Goal: Contribute content

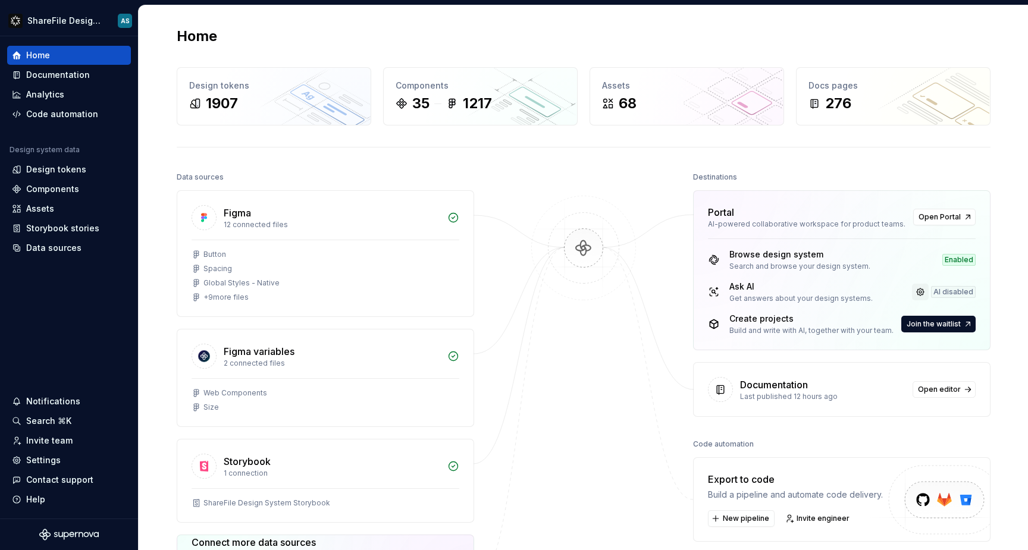
click at [923, 293] on link at bounding box center [920, 292] width 17 height 17
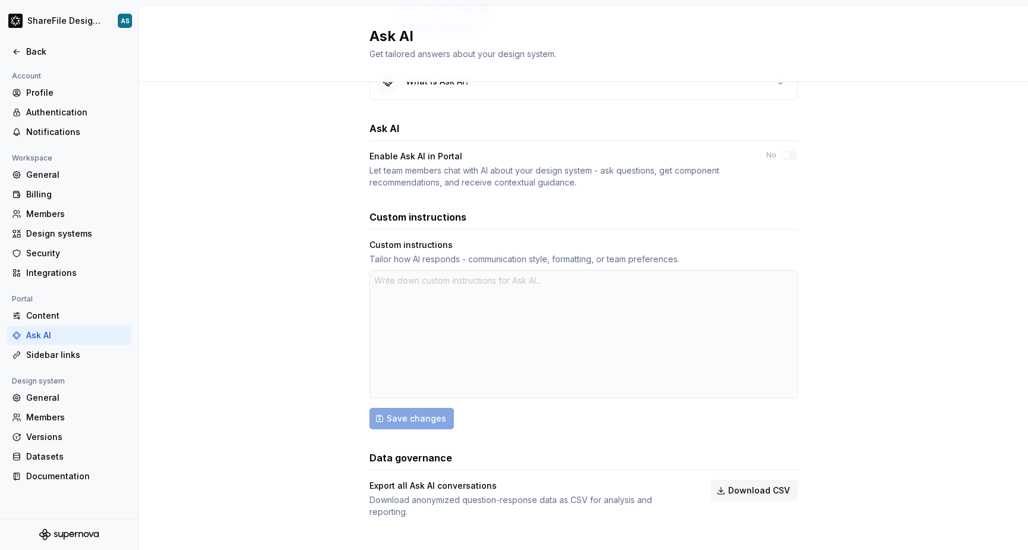
scroll to position [138, 0]
click at [85, 362] on div "Sidebar links" at bounding box center [69, 355] width 124 height 19
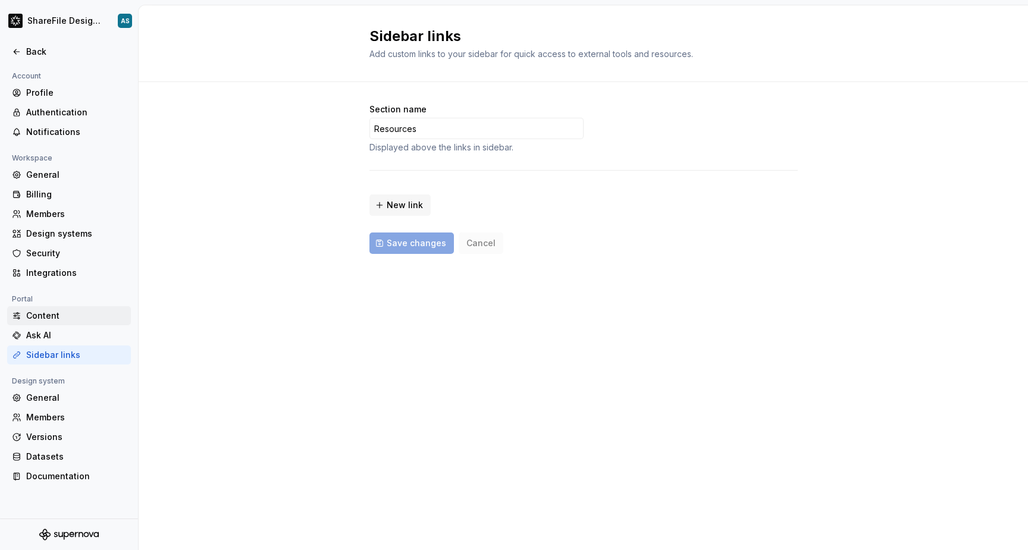
click at [56, 318] on div "Content" at bounding box center [76, 316] width 100 height 12
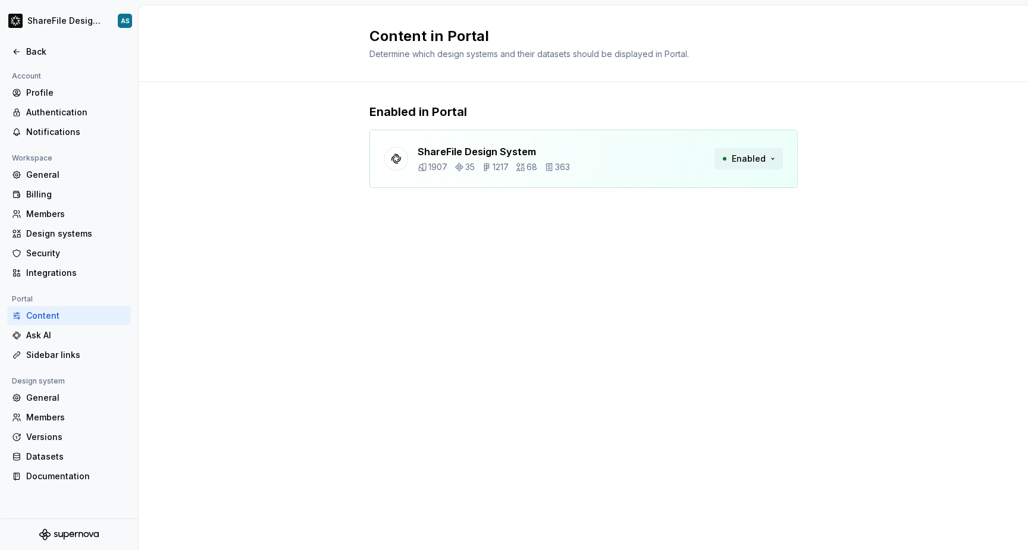
click at [738, 158] on span "Enabled" at bounding box center [749, 159] width 34 height 12
click at [534, 257] on div "Content in Portal Determine which design systems and their datasets should be d…" at bounding box center [583, 277] width 889 height 545
click at [36, 40] on div at bounding box center [69, 39] width 138 height 6
click at [35, 52] on div "Back" at bounding box center [76, 52] width 100 height 12
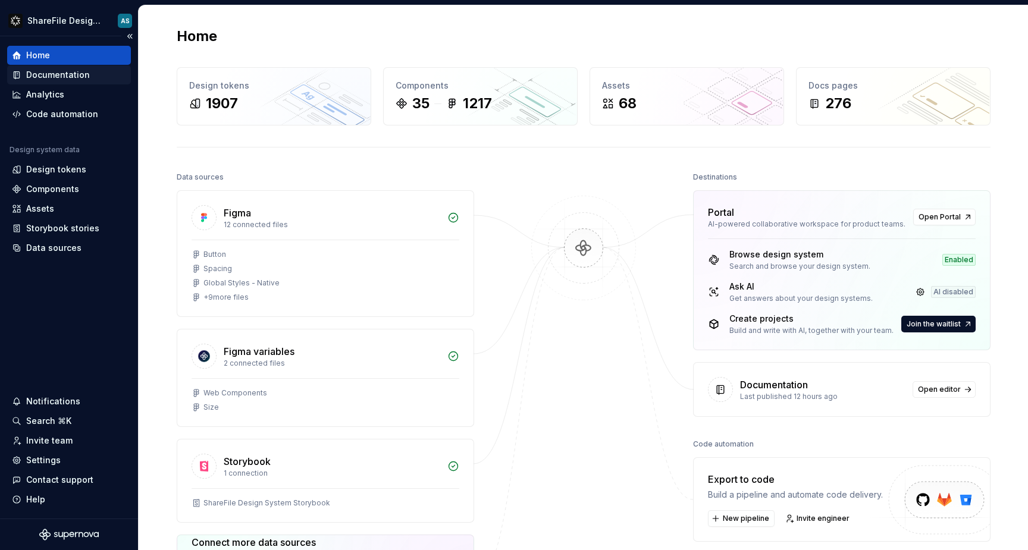
click at [74, 81] on div "Documentation" at bounding box center [69, 74] width 124 height 19
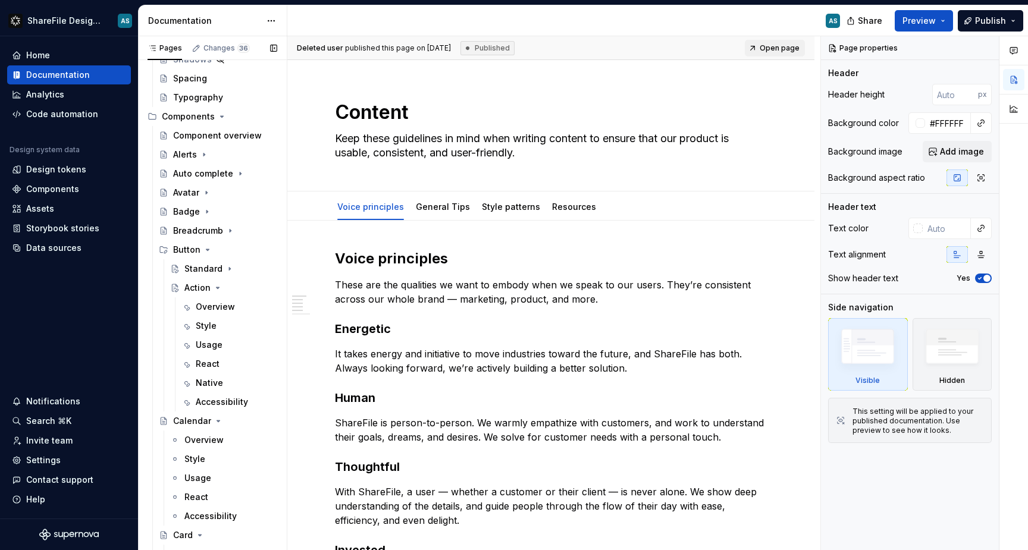
scroll to position [466, 0]
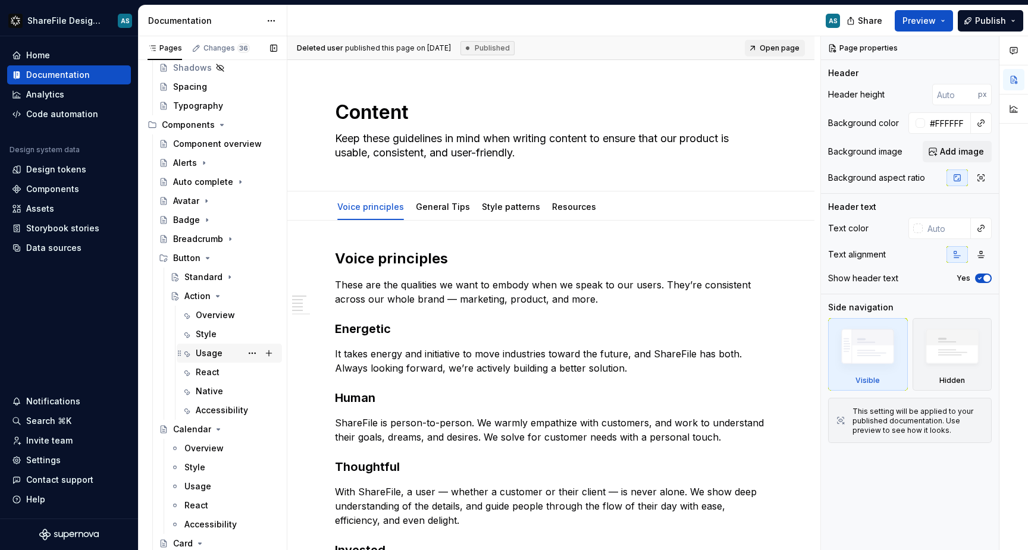
click at [219, 352] on div "Usage" at bounding box center [209, 353] width 27 height 12
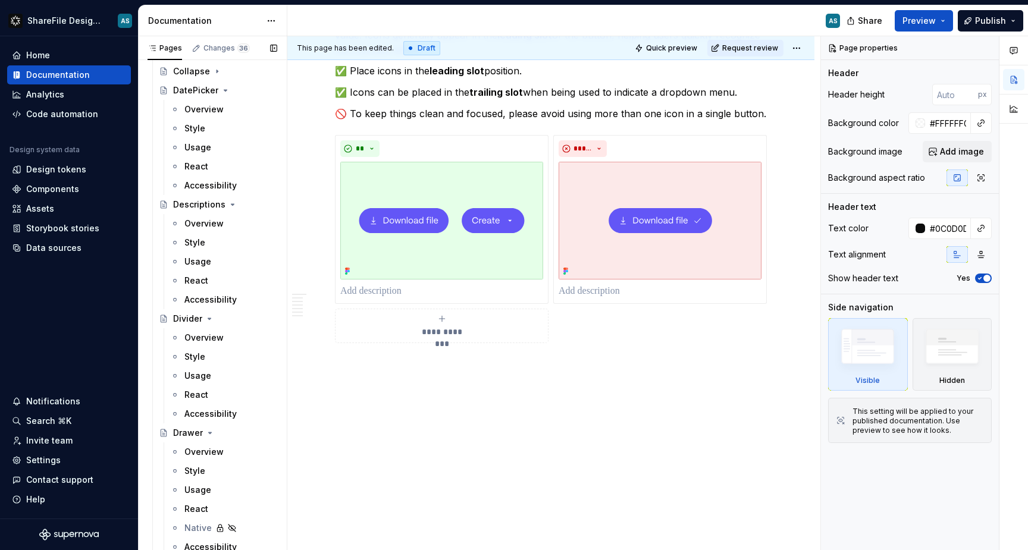
scroll to position [911, 0]
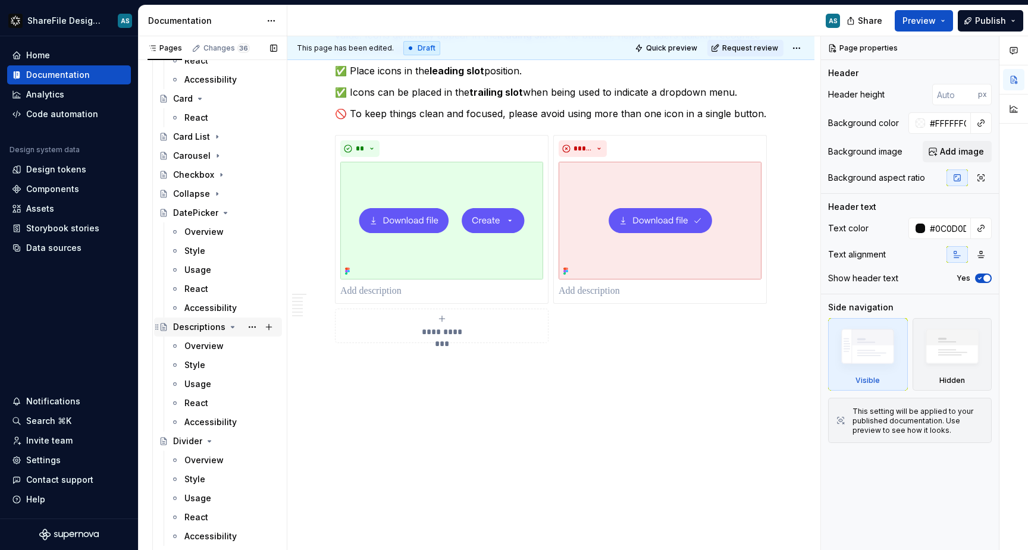
click at [233, 325] on icon "Page tree" at bounding box center [233, 327] width 10 height 10
click at [214, 346] on div "Divider" at bounding box center [225, 346] width 104 height 17
click at [207, 347] on icon "Page tree" at bounding box center [210, 346] width 10 height 10
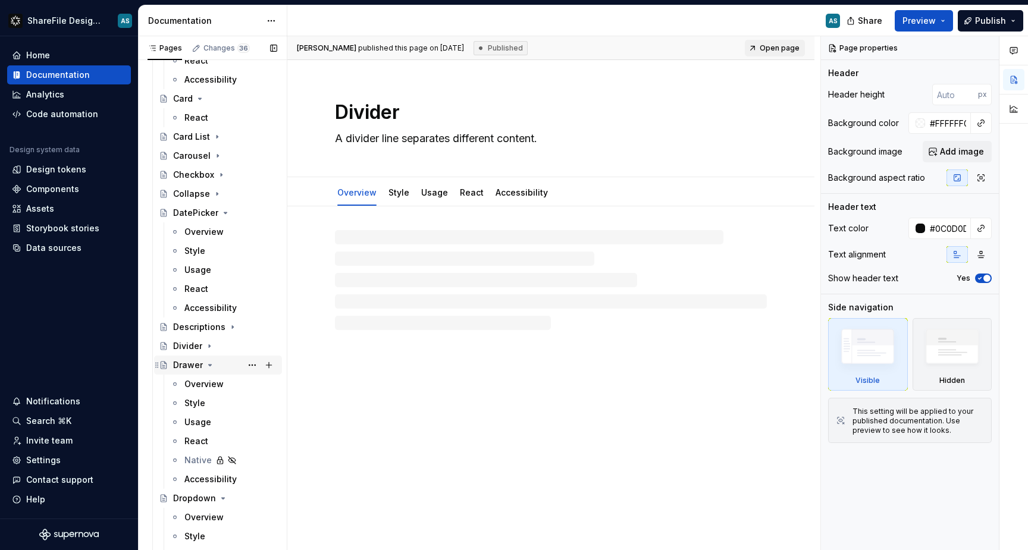
click at [208, 366] on icon "Page tree" at bounding box center [210, 365] width 10 height 10
click at [224, 385] on icon "Page tree" at bounding box center [223, 385] width 10 height 10
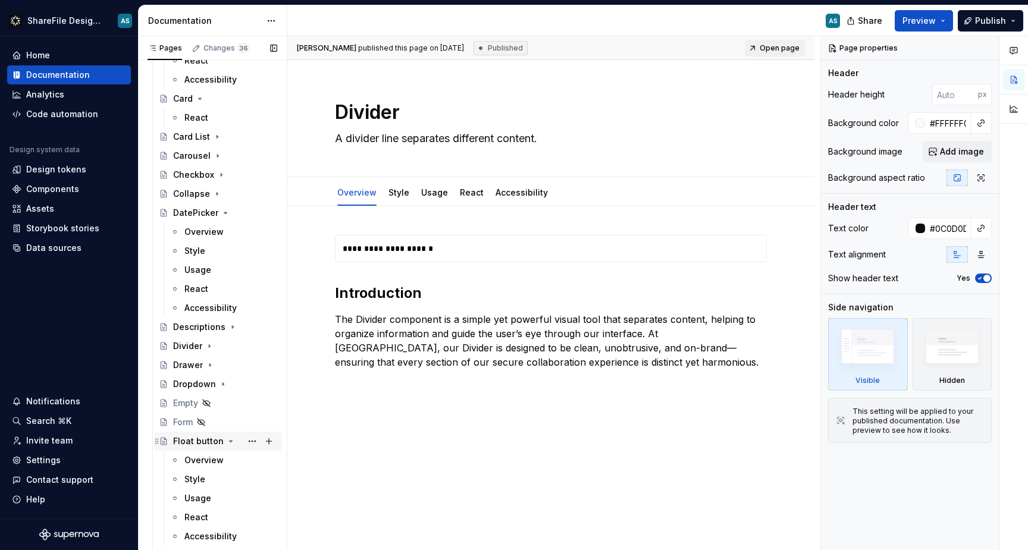
click at [230, 442] on icon "Page tree" at bounding box center [231, 441] width 3 height 1
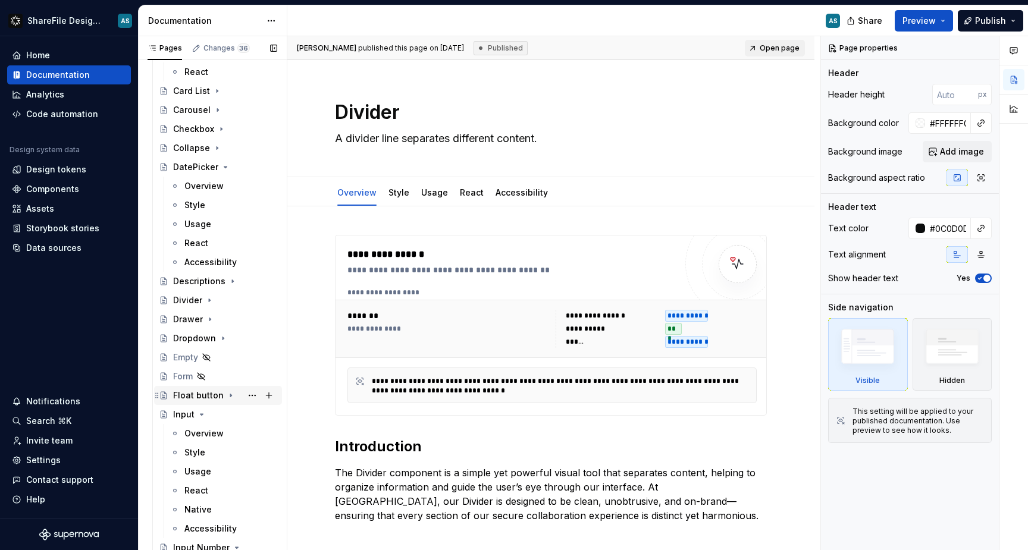
scroll to position [983, 0]
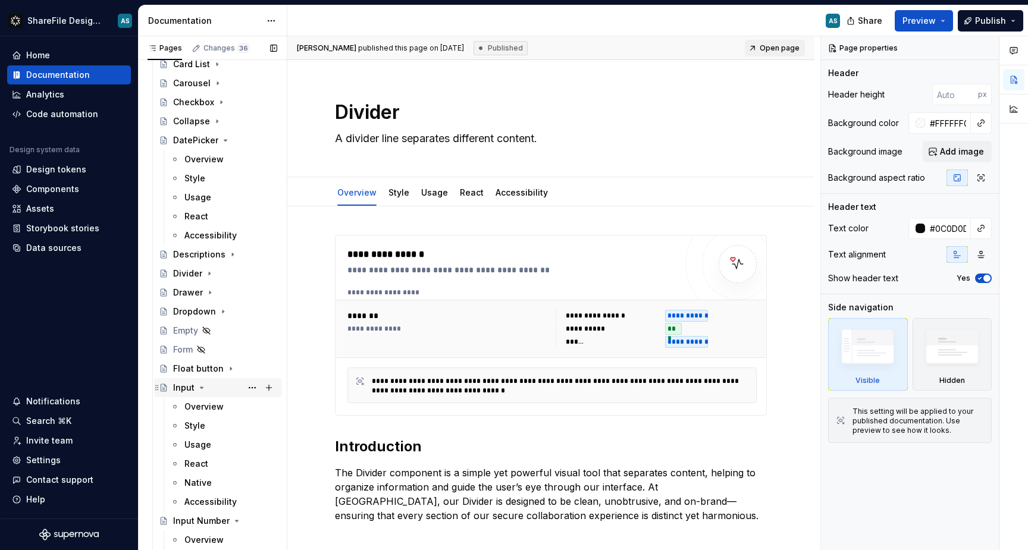
click at [203, 388] on icon "Page tree" at bounding box center [202, 388] width 10 height 10
click at [232, 410] on icon "Page tree" at bounding box center [237, 407] width 10 height 10
click at [205, 464] on icon "Page tree" at bounding box center [206, 463] width 3 height 1
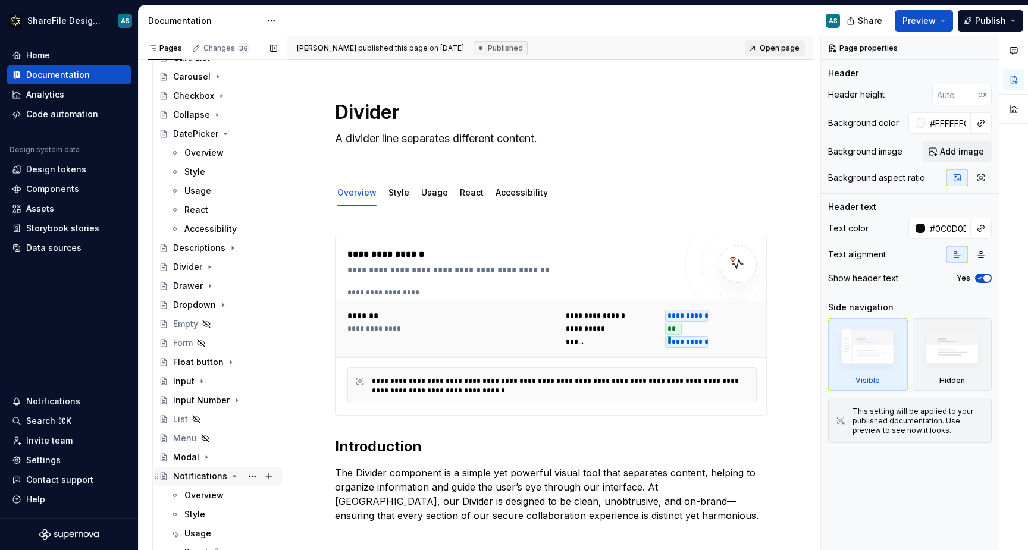
click at [233, 475] on icon "Page tree" at bounding box center [235, 477] width 10 height 10
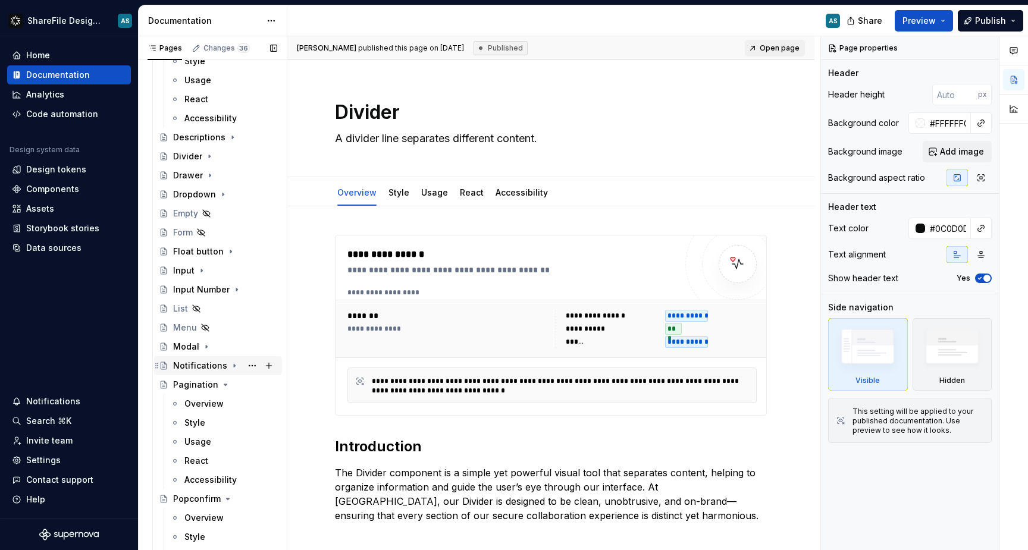
scroll to position [1122, 0]
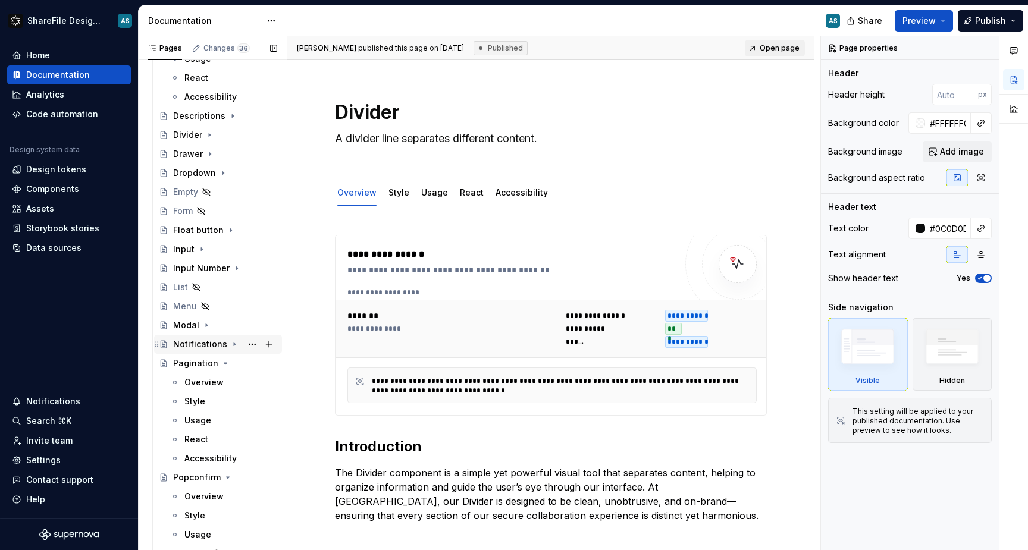
click at [233, 475] on div "Popconfirm" at bounding box center [225, 478] width 104 height 12
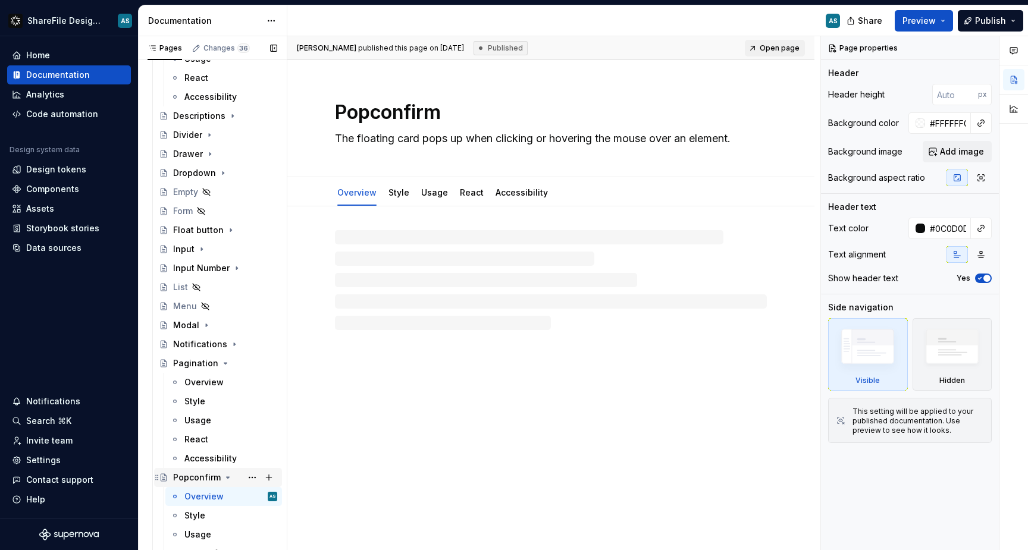
click at [227, 478] on icon "Page tree" at bounding box center [228, 477] width 3 height 1
click at [218, 498] on icon "Page tree" at bounding box center [215, 497] width 10 height 10
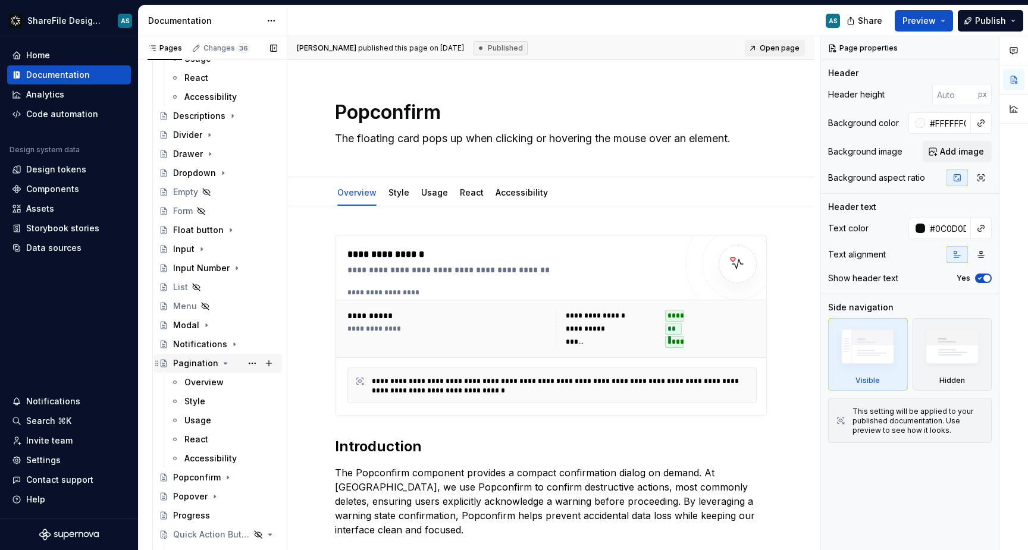
click at [225, 362] on icon "Page tree" at bounding box center [226, 364] width 10 height 10
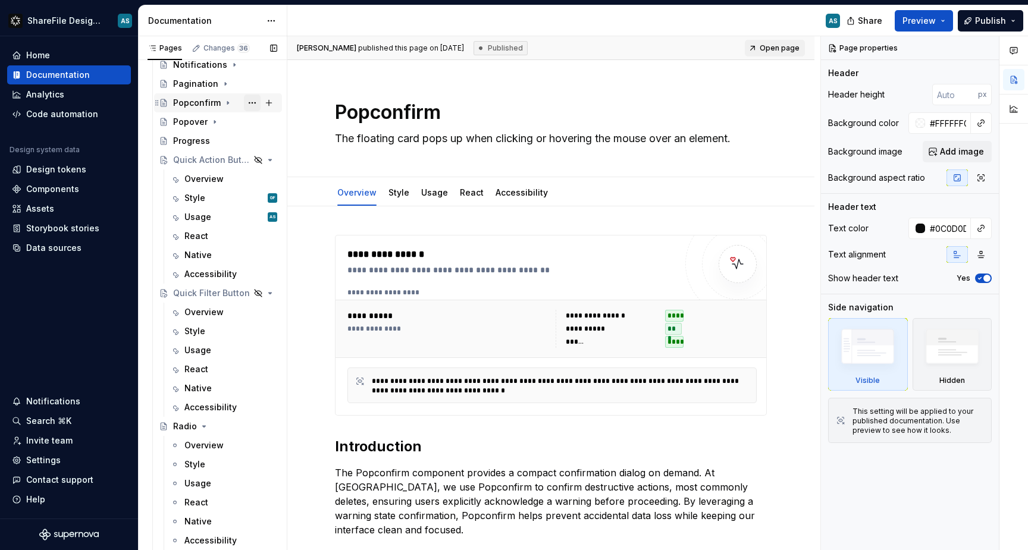
scroll to position [1422, 0]
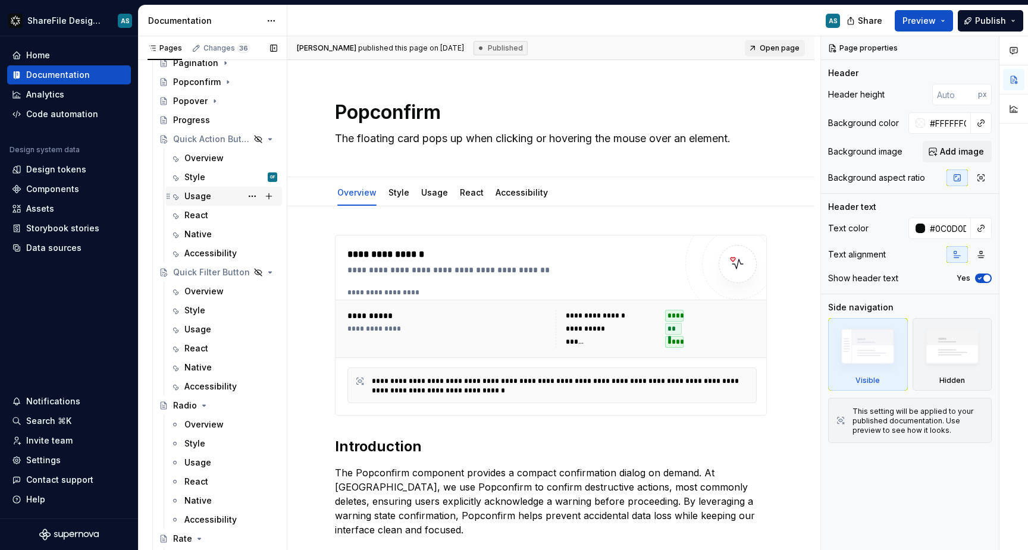
click at [207, 197] on div "Usage" at bounding box center [197, 196] width 27 height 12
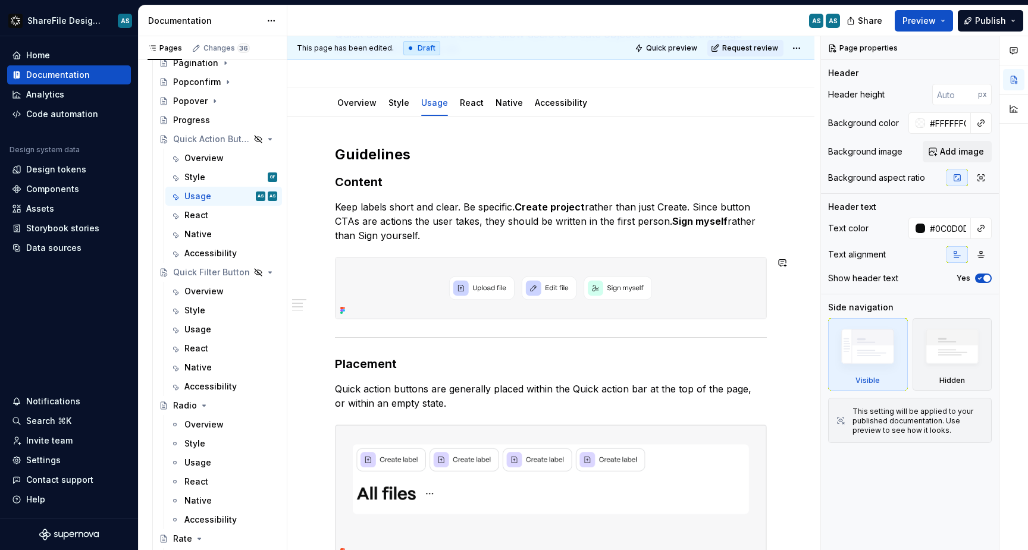
scroll to position [106, 0]
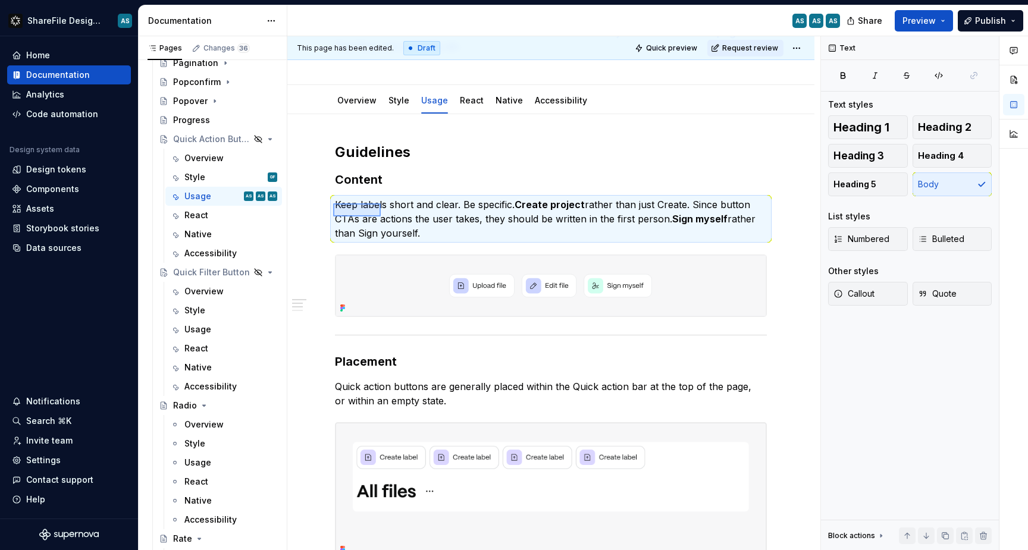
drag, startPoint x: 333, startPoint y: 203, endPoint x: 381, endPoint y: 217, distance: 49.4
click at [381, 217] on div "**********" at bounding box center [553, 293] width 533 height 515
click at [413, 236] on p "Keep labels short and clear. Be specific. Create project rather than just Creat…" at bounding box center [551, 218] width 432 height 43
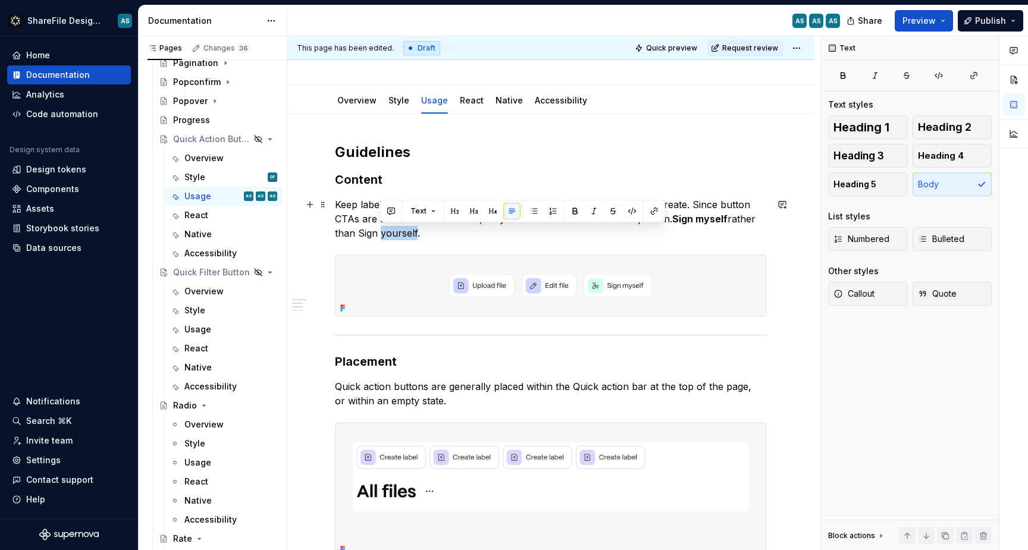
click at [413, 236] on p "Keep labels short and clear. Be specific. Create project rather than just Creat…" at bounding box center [551, 218] width 432 height 43
click at [431, 232] on p "Keep labels short and clear. Be specific. Create project rather than just Creat…" at bounding box center [551, 218] width 432 height 43
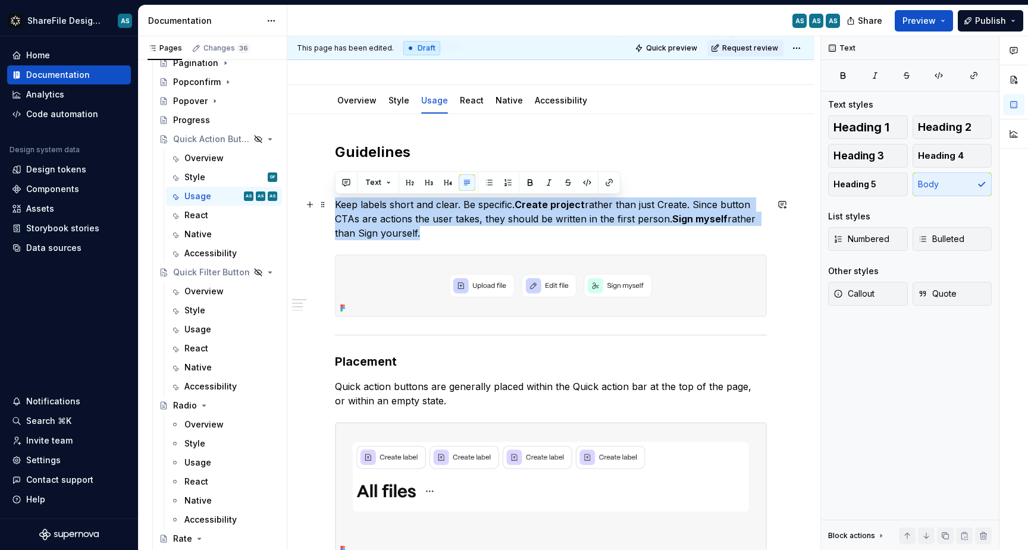
drag, startPoint x: 431, startPoint y: 232, endPoint x: 336, endPoint y: 205, distance: 98.9
click at [336, 205] on p "Keep labels short and clear. Be specific. Create project rather than just Creat…" at bounding box center [551, 218] width 432 height 43
copy p "Keep labels short and clear. Be specific. Create project rather than just Creat…"
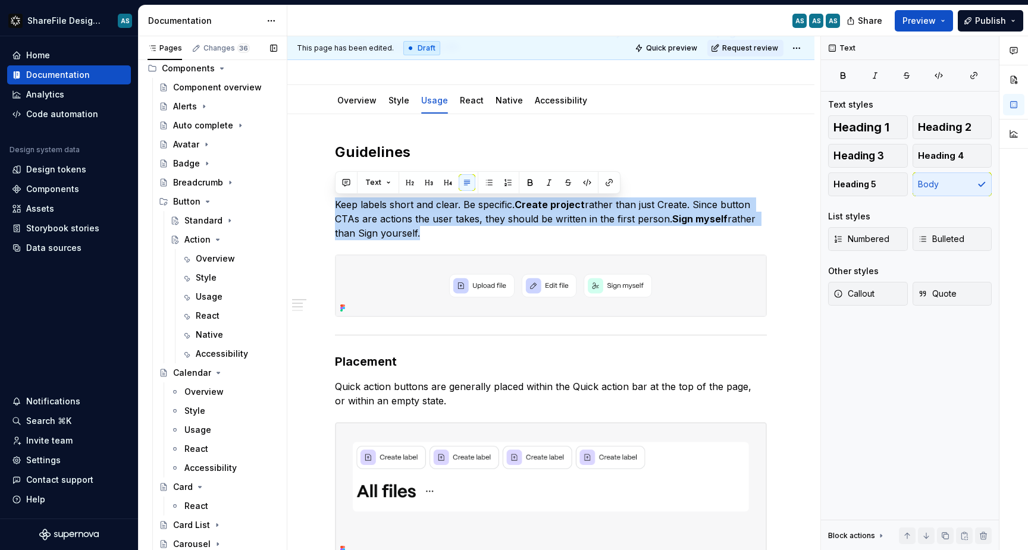
scroll to position [488, 0]
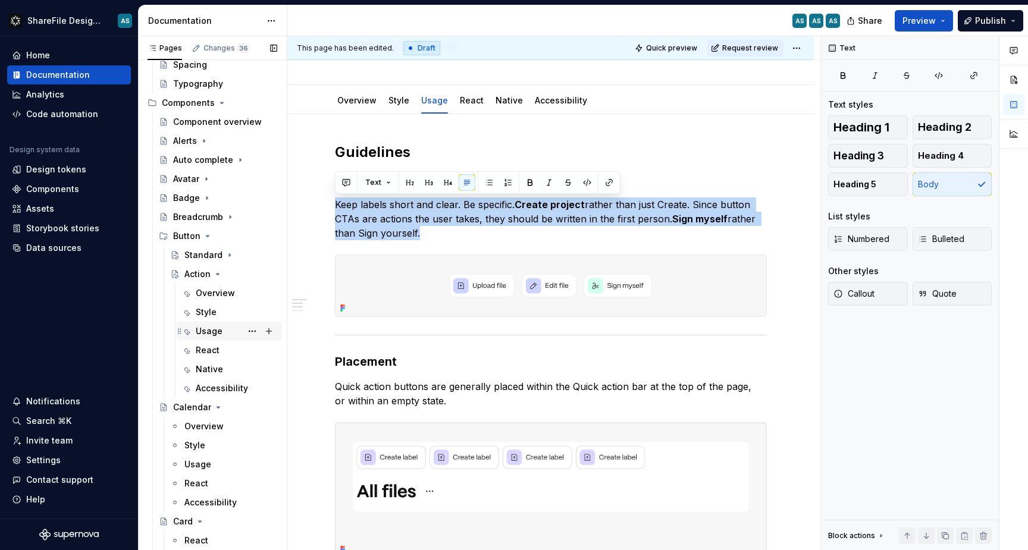
click at [220, 337] on div "Usage" at bounding box center [236, 331] width 81 height 17
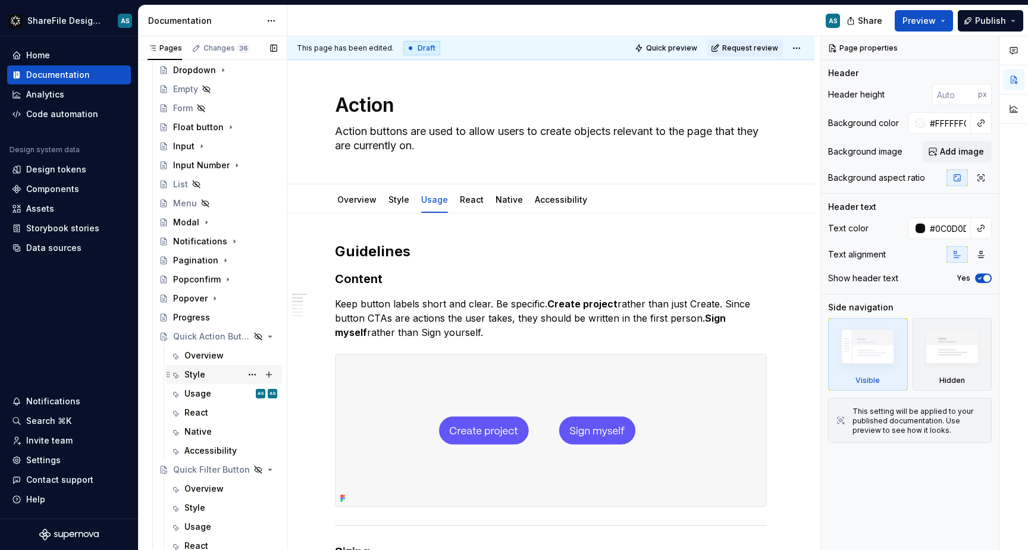
scroll to position [1236, 0]
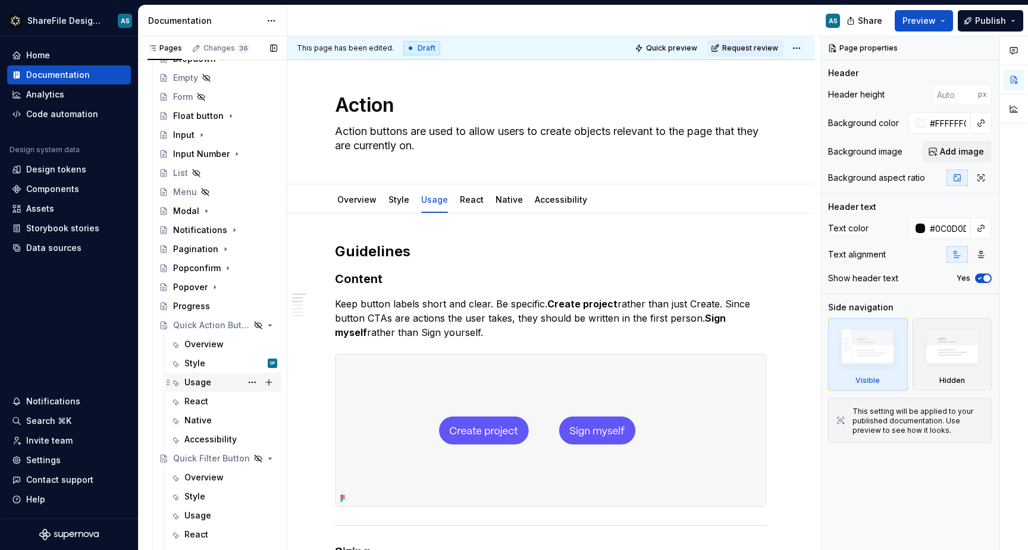
click at [213, 384] on div "Usage AS AS" at bounding box center [230, 382] width 93 height 17
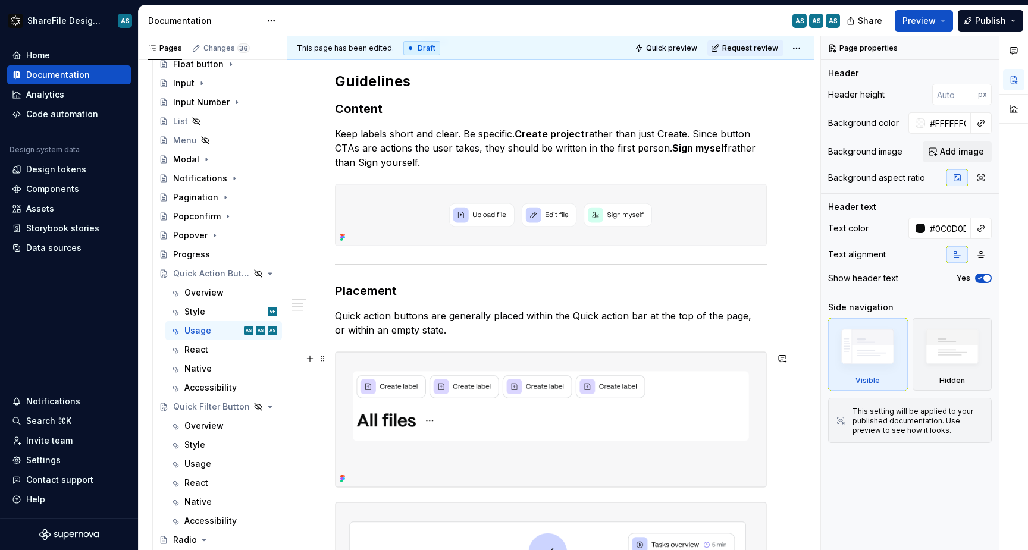
scroll to position [178, 0]
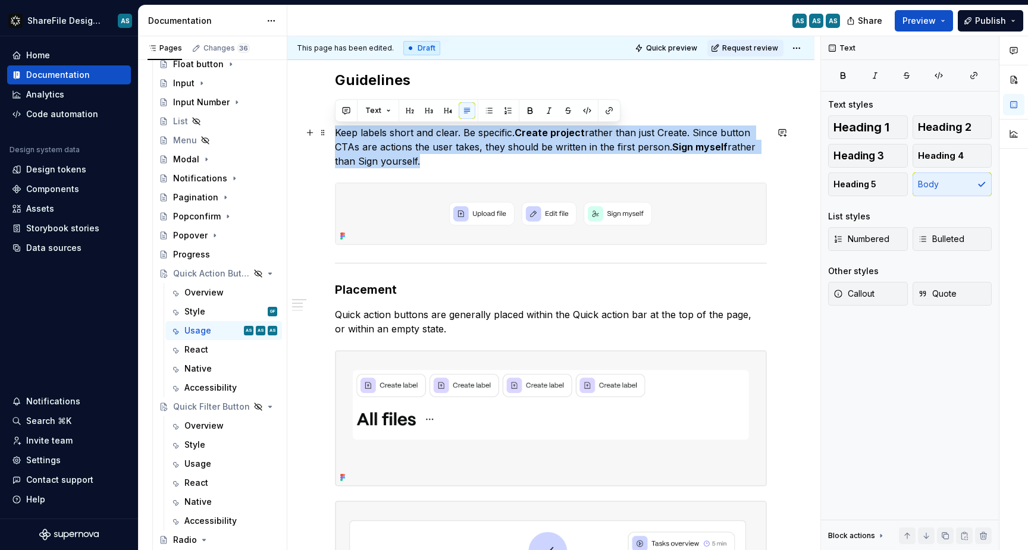
drag, startPoint x: 421, startPoint y: 164, endPoint x: 336, endPoint y: 128, distance: 92.0
click at [336, 128] on p "Keep labels short and clear. Be specific. Create project rather than just Creat…" at bounding box center [551, 147] width 432 height 43
copy p "Keep labels short and clear. Be specific. Create project rather than just Creat…"
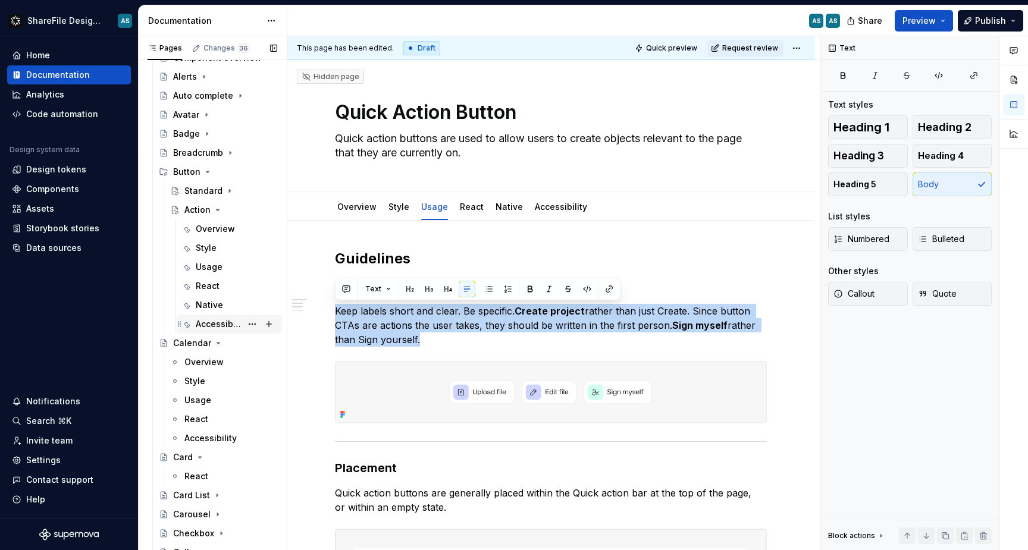
scroll to position [586, 0]
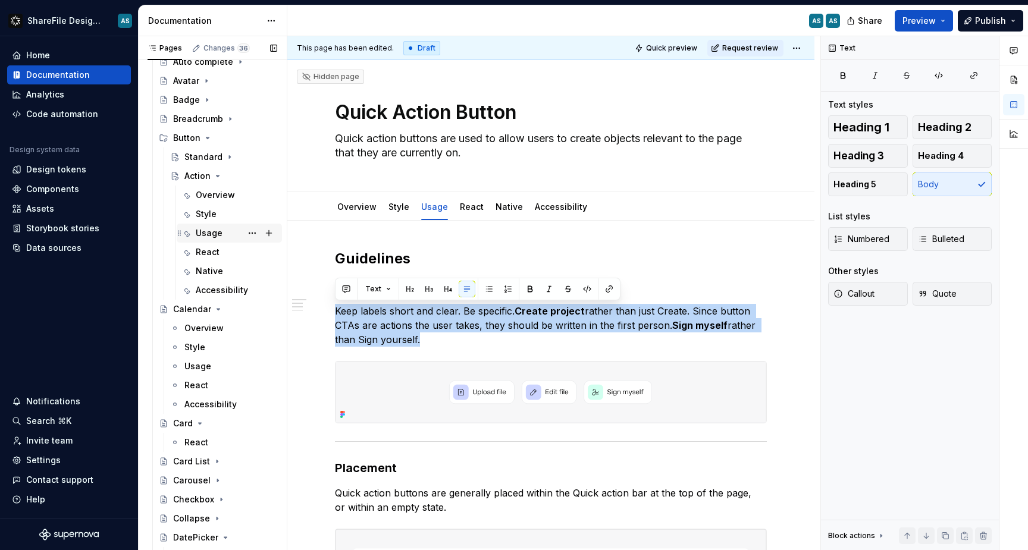
click at [216, 231] on div "Usage" at bounding box center [209, 233] width 27 height 12
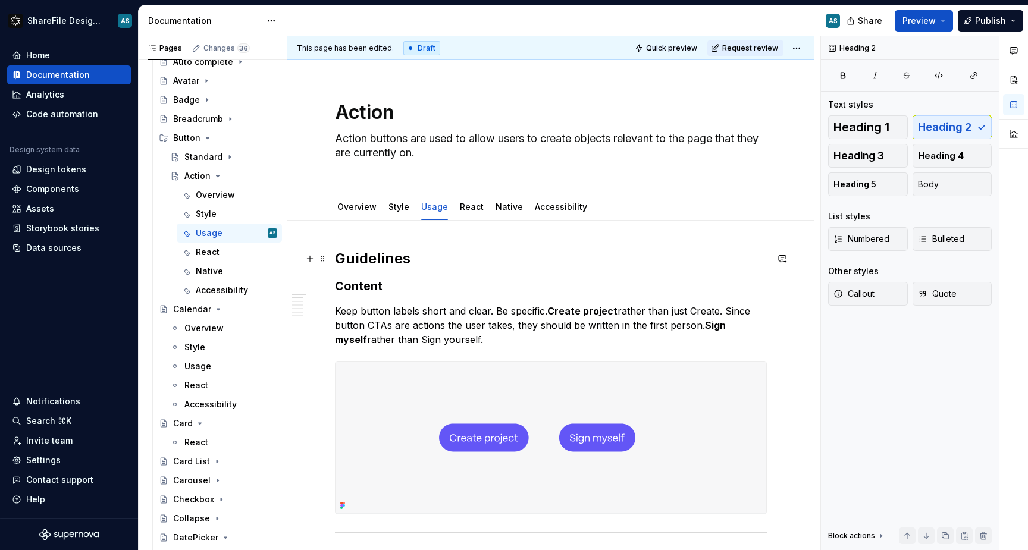
click at [414, 262] on h2 "Guidelines" at bounding box center [551, 258] width 432 height 19
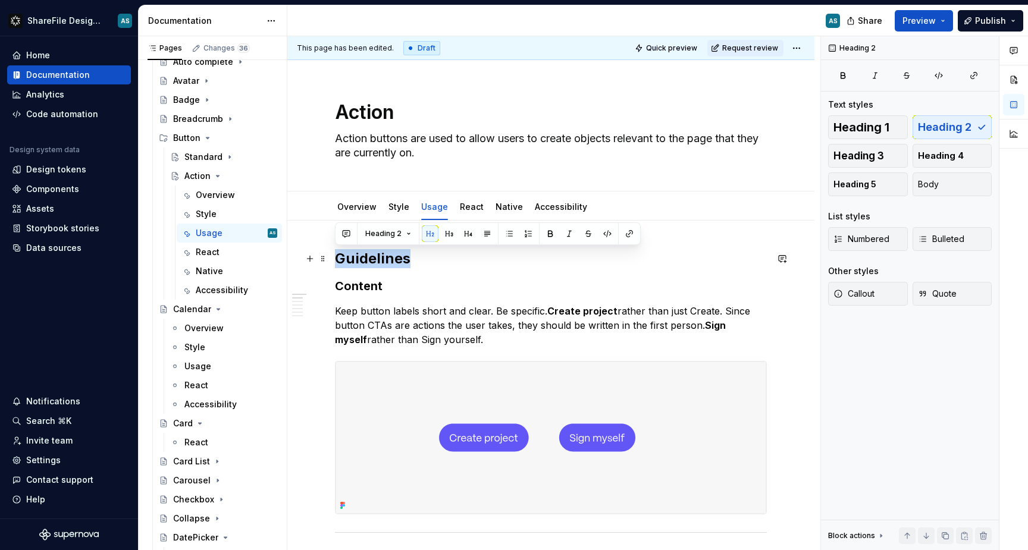
drag, startPoint x: 414, startPoint y: 262, endPoint x: 338, endPoint y: 259, distance: 75.6
click at [338, 259] on h2 "Guidelines" at bounding box center [551, 258] width 432 height 19
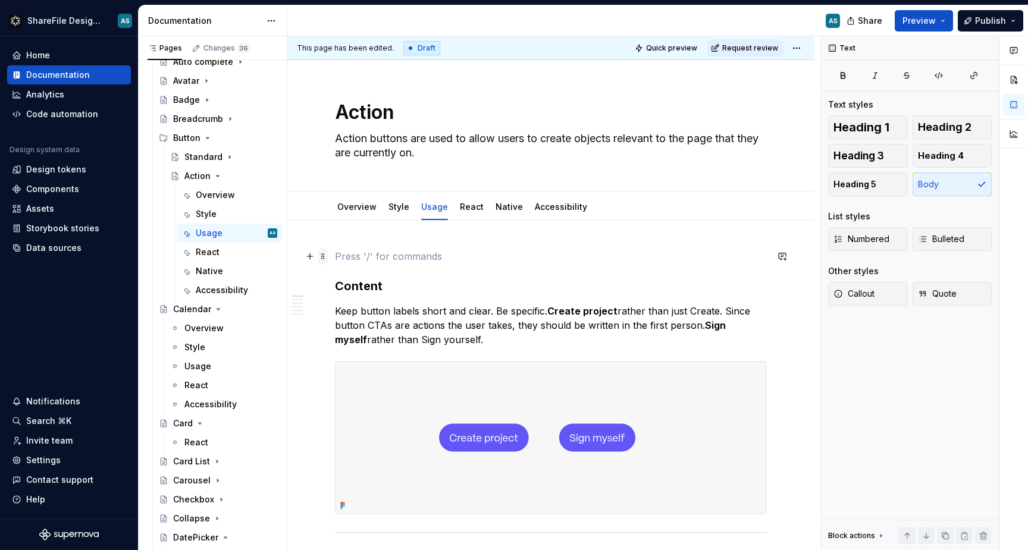
click at [324, 259] on span at bounding box center [323, 256] width 10 height 17
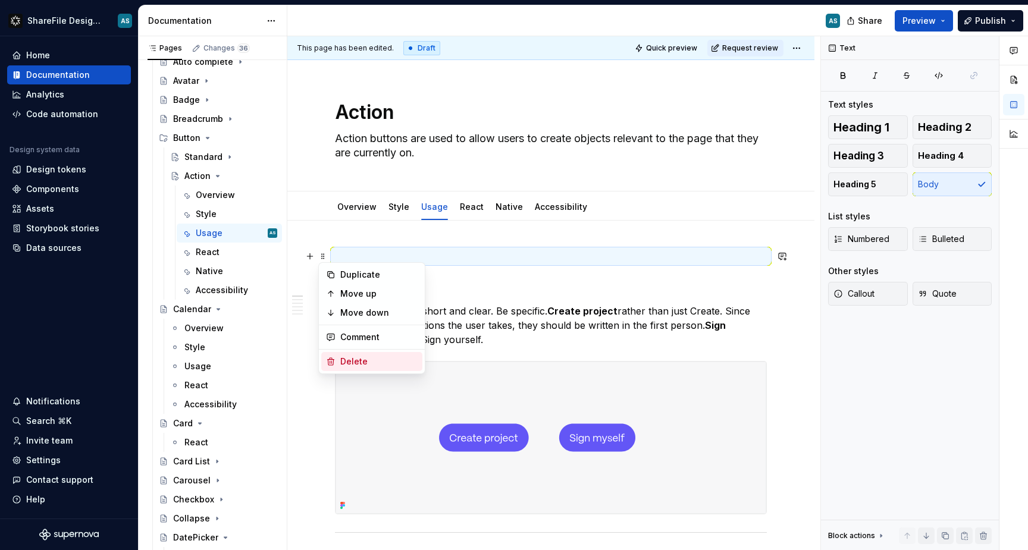
click at [363, 362] on div "Delete" at bounding box center [378, 362] width 77 height 12
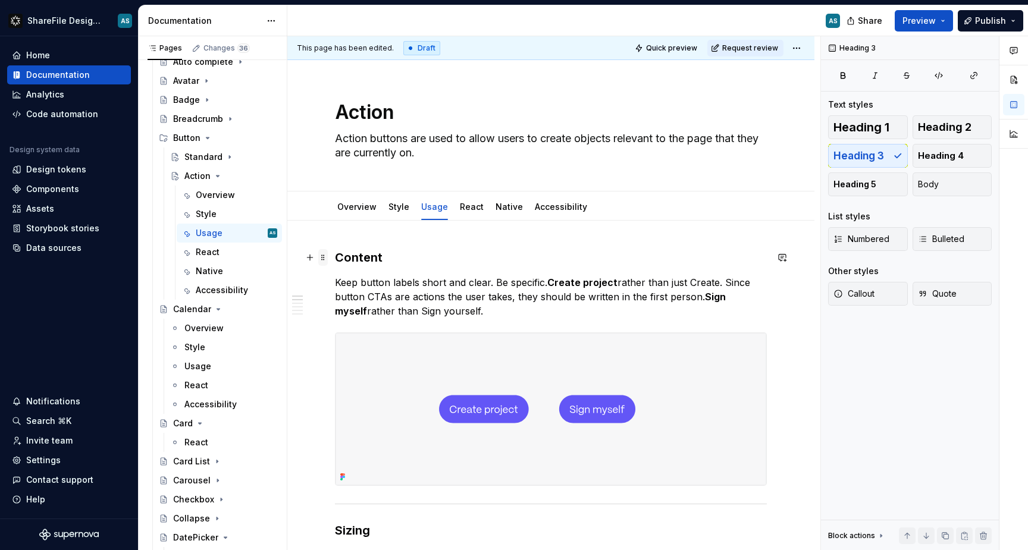
click at [325, 261] on span at bounding box center [323, 257] width 10 height 17
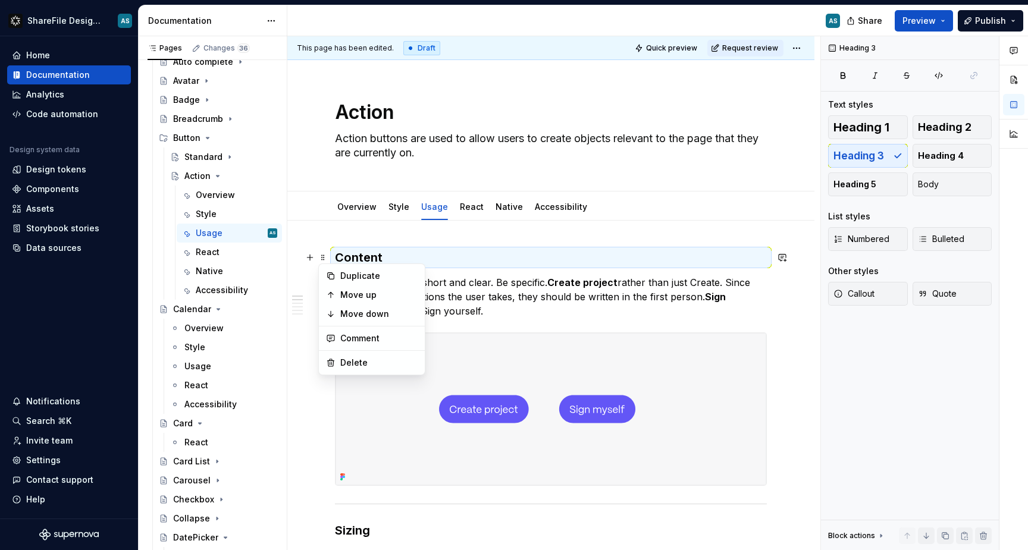
click at [394, 251] on h3 "Content" at bounding box center [551, 257] width 432 height 17
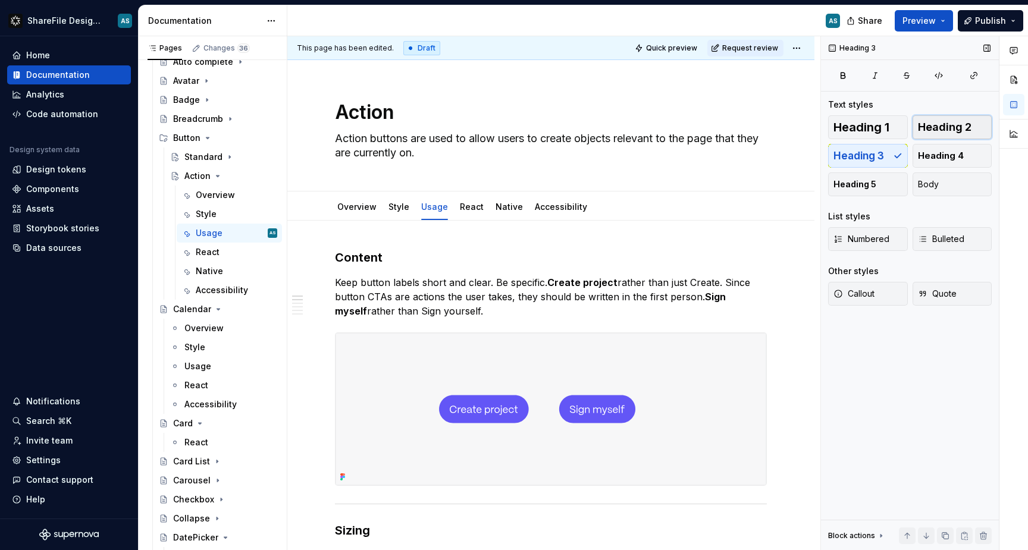
click at [926, 128] on span "Heading 2" at bounding box center [945, 127] width 54 height 12
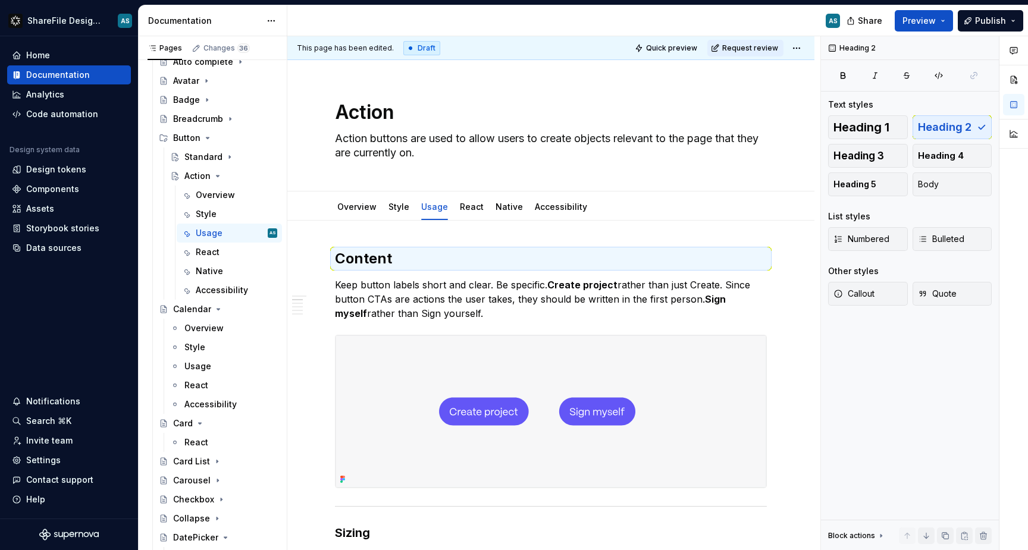
type textarea "*"
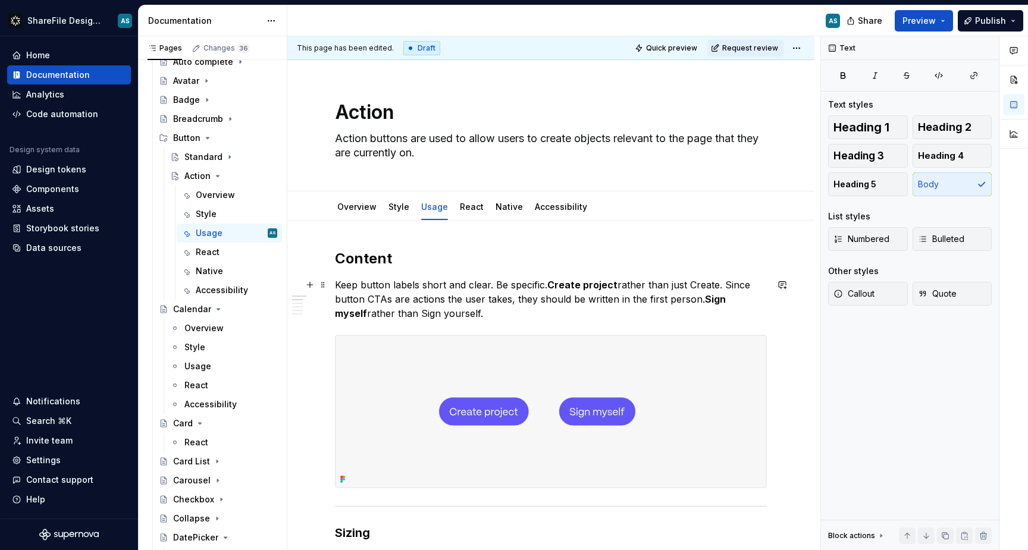
click at [452, 315] on p "Keep button labels short and clear. Be specific. Create project rather than jus…" at bounding box center [551, 299] width 432 height 43
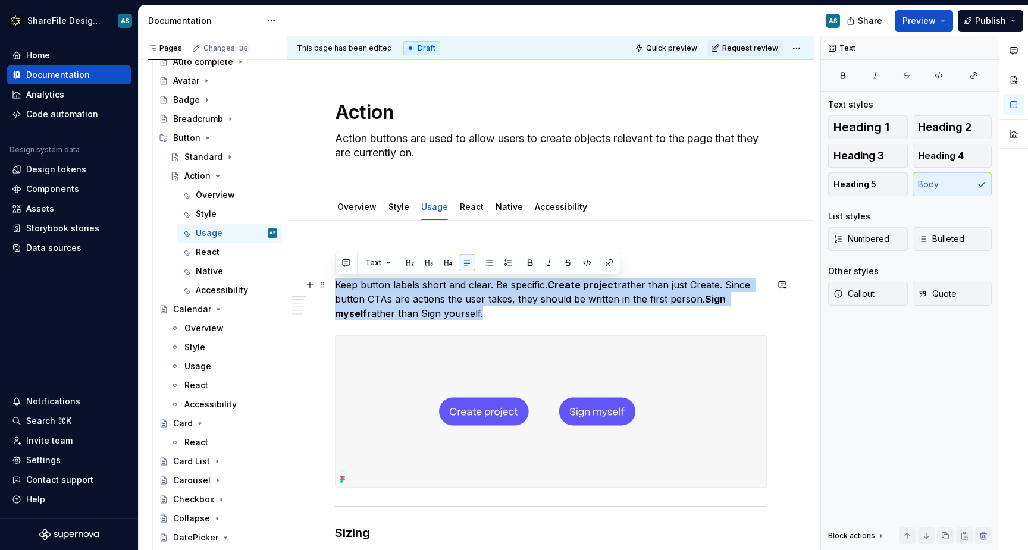
drag, startPoint x: 452, startPoint y: 315, endPoint x: 336, endPoint y: 285, distance: 120.5
click at [336, 285] on p "Keep button labels short and clear. Be specific. Create project rather than jus…" at bounding box center [551, 299] width 432 height 43
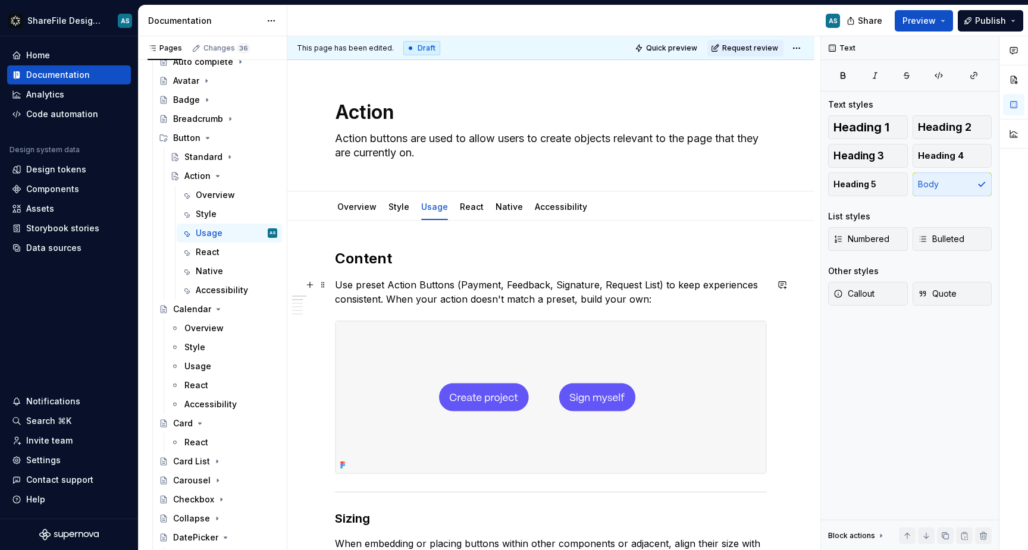
click at [643, 288] on p "Use preset Action Buttons (Payment, Feedback, Signature, Request List) to keep …" at bounding box center [551, 292] width 432 height 29
click at [655, 300] on p "Use preset Action Buttons (Payment, Feedback, Signature, Request list) to keep …" at bounding box center [551, 292] width 432 height 29
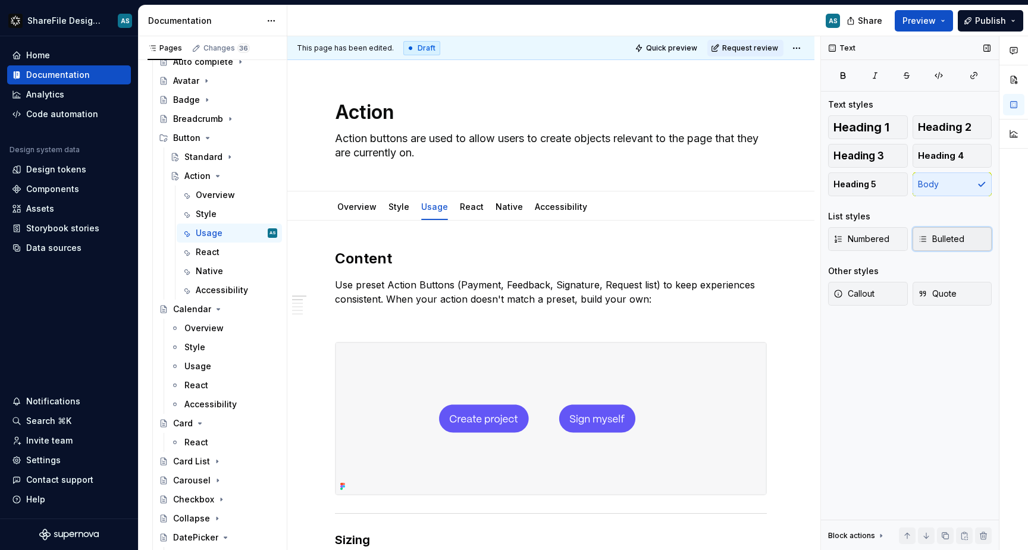
click at [932, 240] on span "Bulleted" at bounding box center [941, 239] width 46 height 12
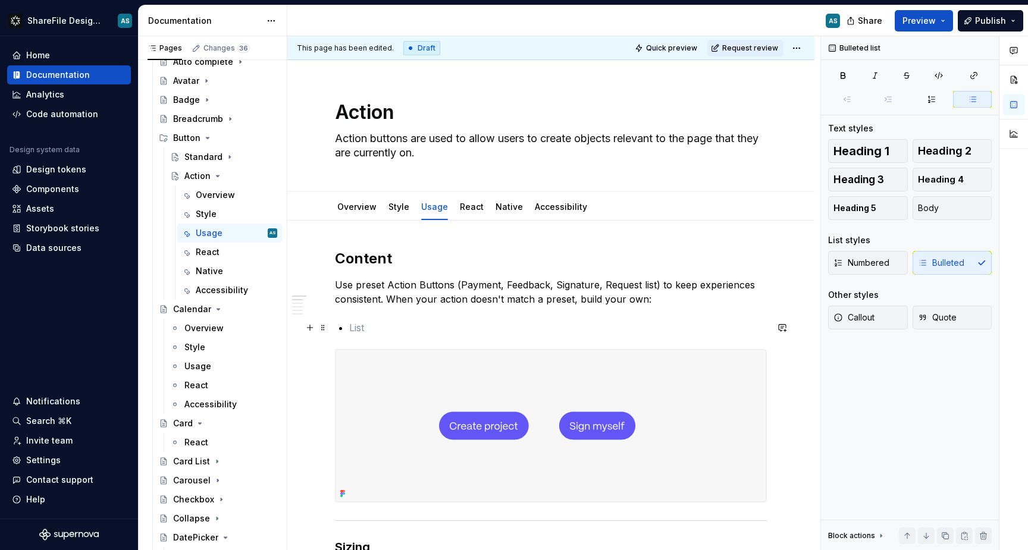
click at [368, 324] on p at bounding box center [558, 328] width 418 height 14
click at [363, 329] on p at bounding box center [558, 328] width 418 height 14
click at [369, 328] on p at bounding box center [558, 328] width 418 height 14
click at [654, 302] on p "Use preset Action Buttons (Payment, Feedback, Signature, Request list) to keep …" at bounding box center [551, 292] width 432 height 29
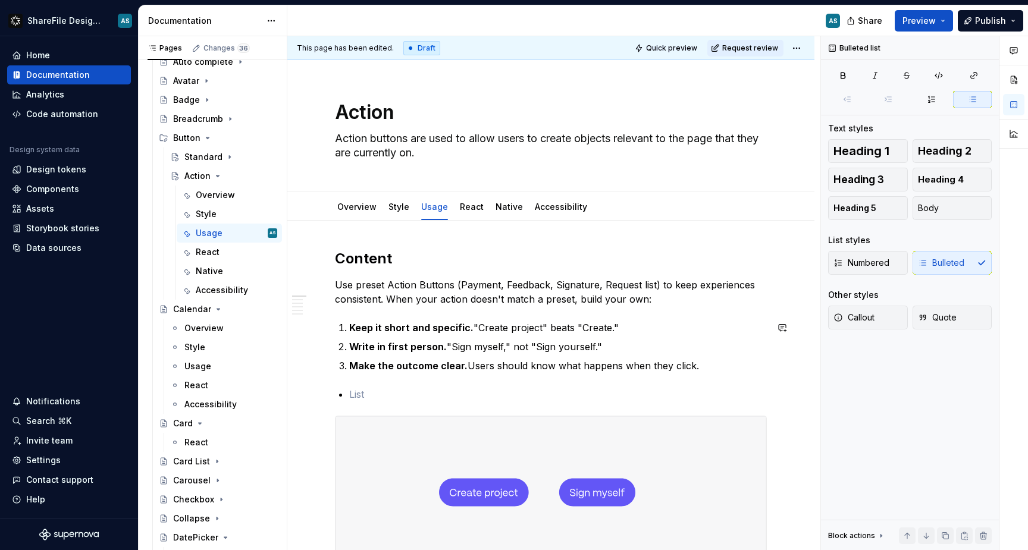
click at [970, 99] on icon "button" at bounding box center [973, 100] width 10 height 10
click at [362, 395] on p at bounding box center [558, 394] width 418 height 14
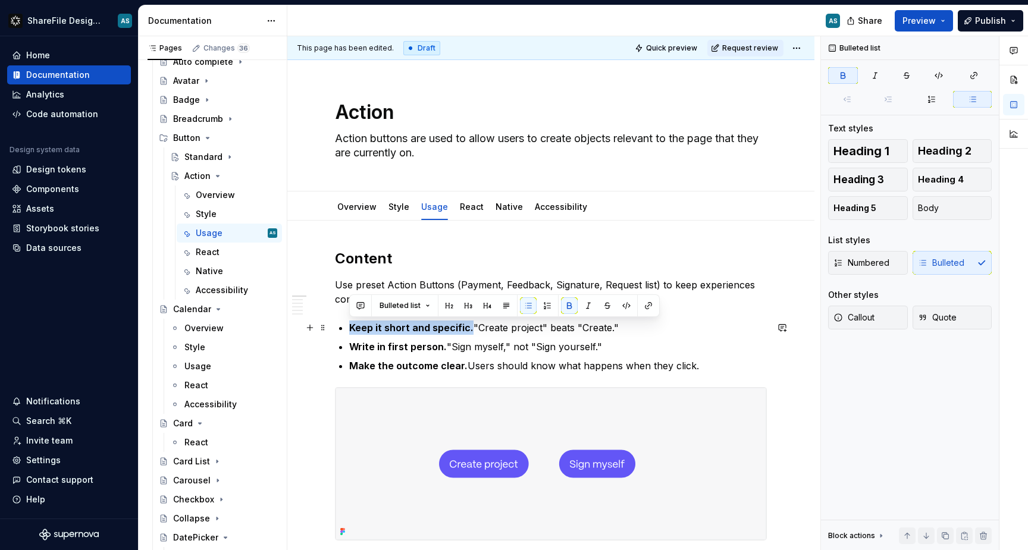
drag, startPoint x: 350, startPoint y: 328, endPoint x: 469, endPoint y: 331, distance: 118.4
click at [469, 331] on strong "Keep it short and specific." at bounding box center [411, 328] width 124 height 12
click at [571, 308] on button "button" at bounding box center [569, 305] width 17 height 17
click at [465, 328] on p "Keep it short and specific. "Create project" beats "Create."" at bounding box center [558, 328] width 418 height 14
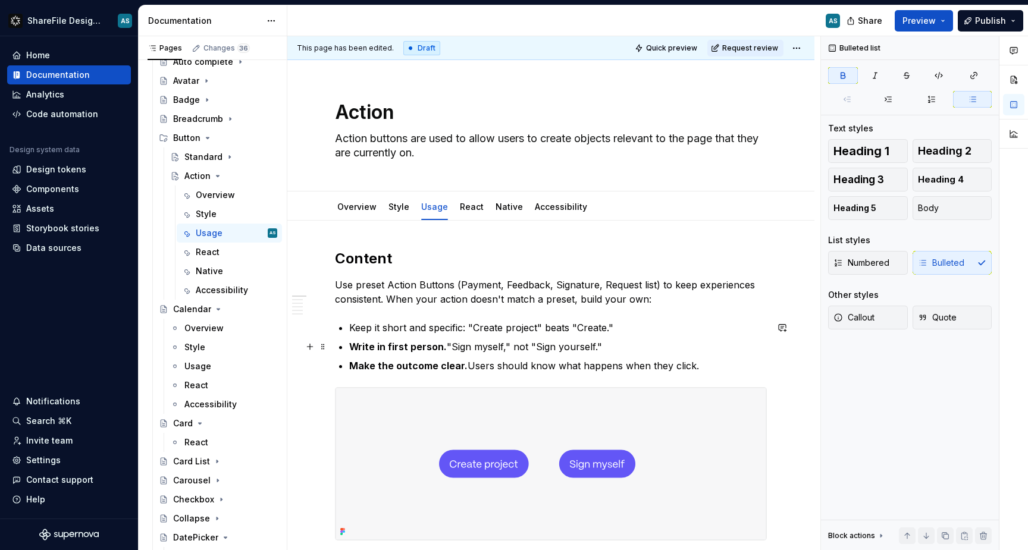
click at [443, 347] on p "Write in first person. "Sign myself," not "Sign yourself."" at bounding box center [558, 347] width 418 height 14
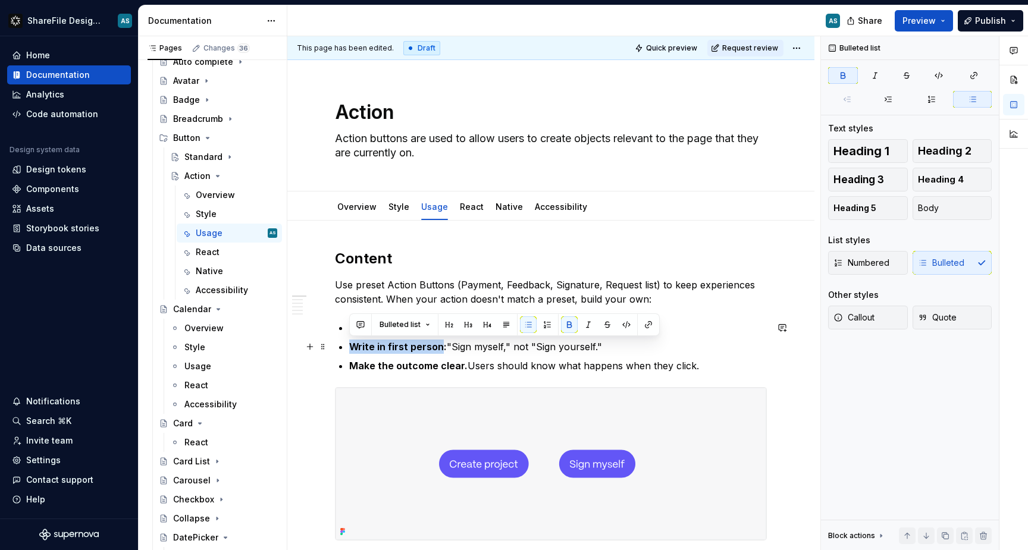
drag, startPoint x: 438, startPoint y: 346, endPoint x: 350, endPoint y: 345, distance: 88.6
click at [350, 345] on strong "Write in first person:" at bounding box center [398, 347] width 98 height 12
click at [565, 318] on button "button" at bounding box center [569, 324] width 17 height 17
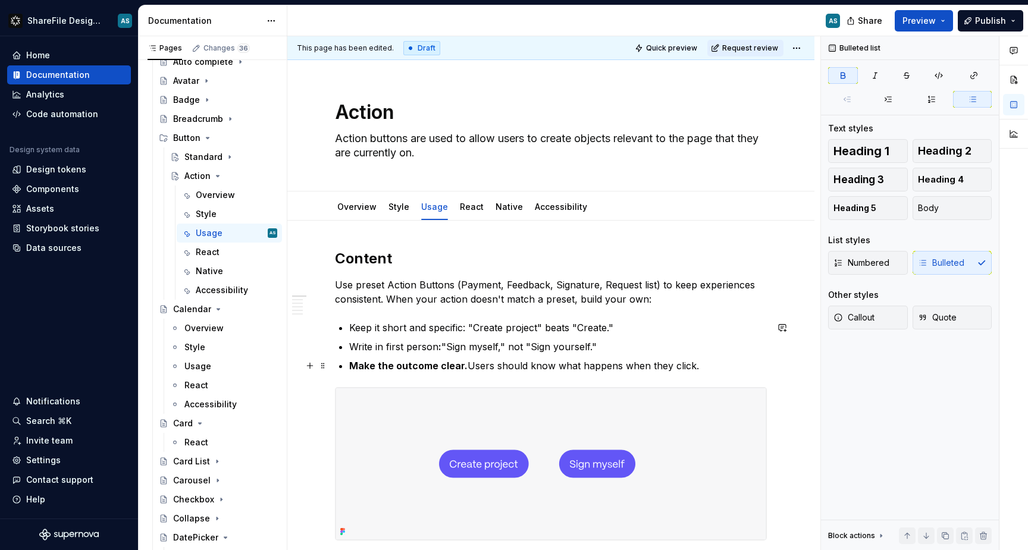
click at [463, 365] on p "Make the outcome clear. Users should know what happens when they click." at bounding box center [558, 366] width 418 height 14
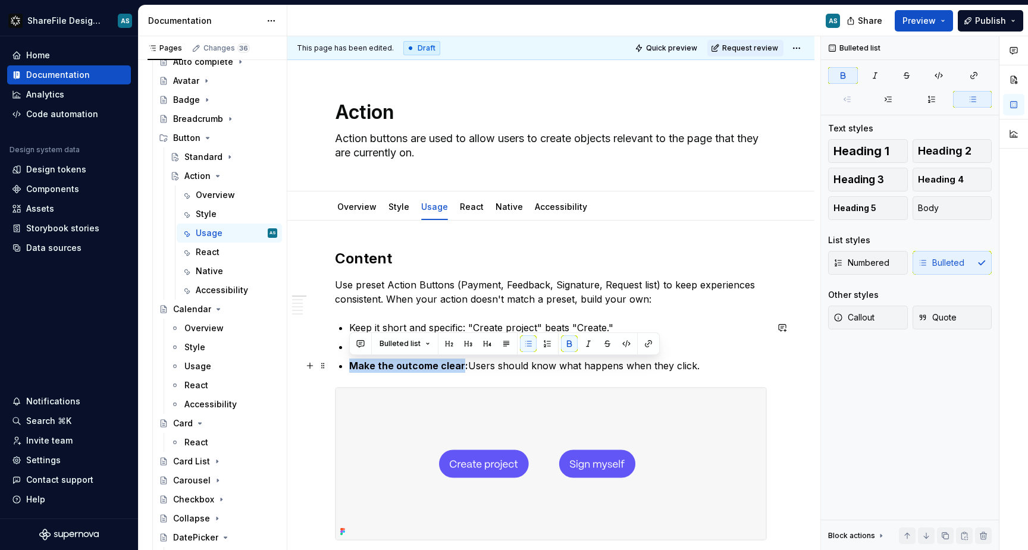
drag, startPoint x: 461, startPoint y: 367, endPoint x: 350, endPoint y: 363, distance: 111.3
click at [350, 363] on strong "Make the outcome clear:" at bounding box center [408, 366] width 119 height 12
click at [563, 343] on button "button" at bounding box center [569, 344] width 17 height 17
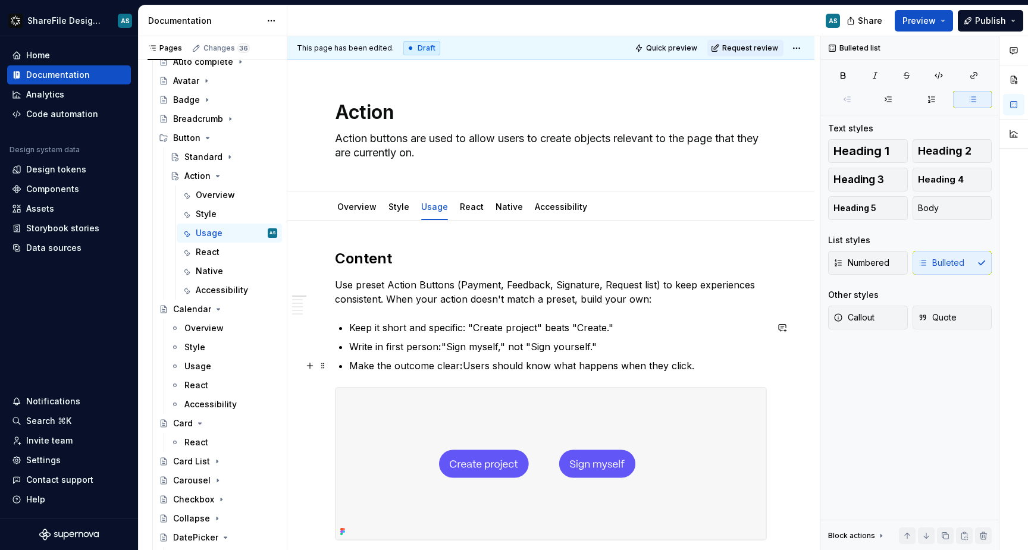
click at [722, 355] on ul "Keep it short and specific: "Create project" beats "Create." Write in first per…" at bounding box center [558, 347] width 418 height 52
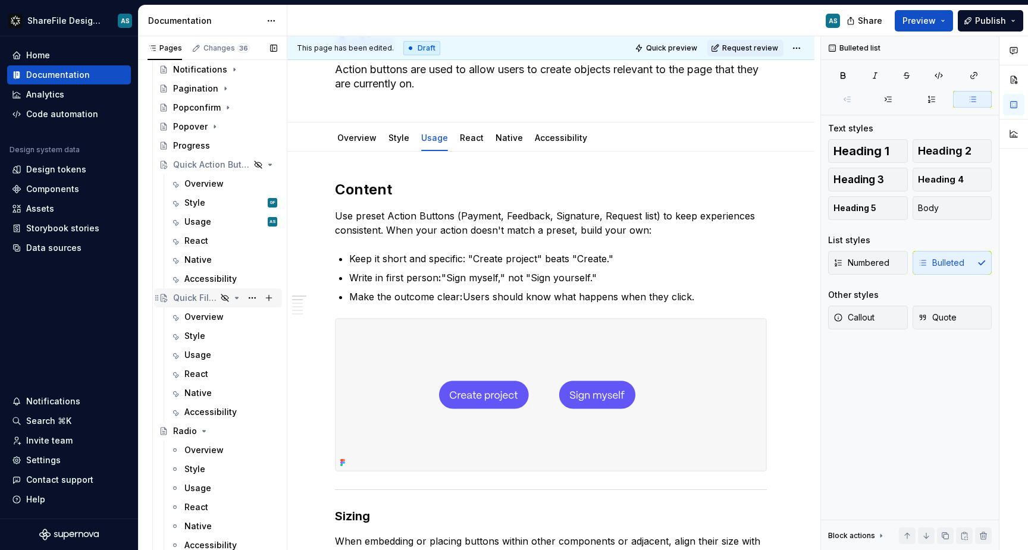
scroll to position [1407, 0]
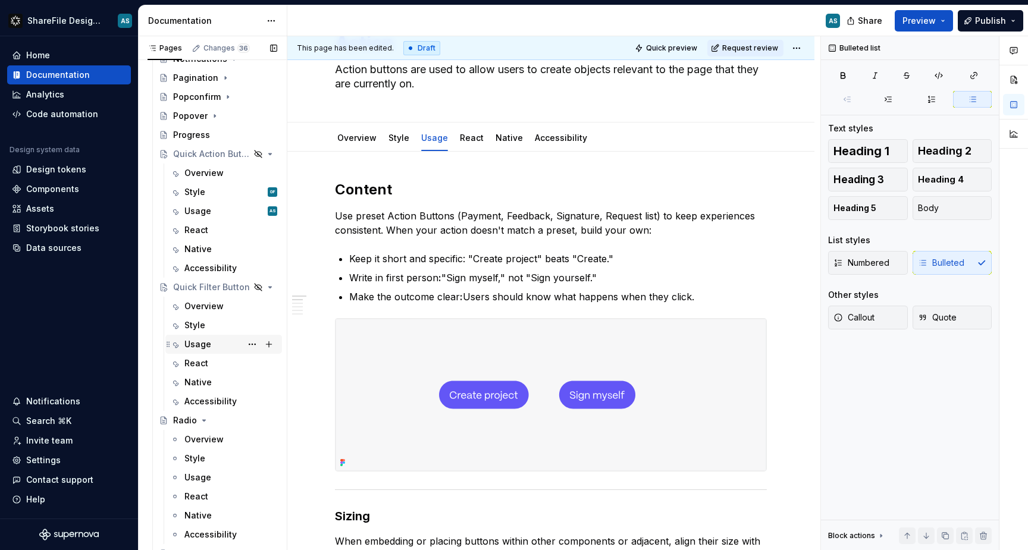
click at [211, 343] on div "Usage" at bounding box center [230, 344] width 93 height 17
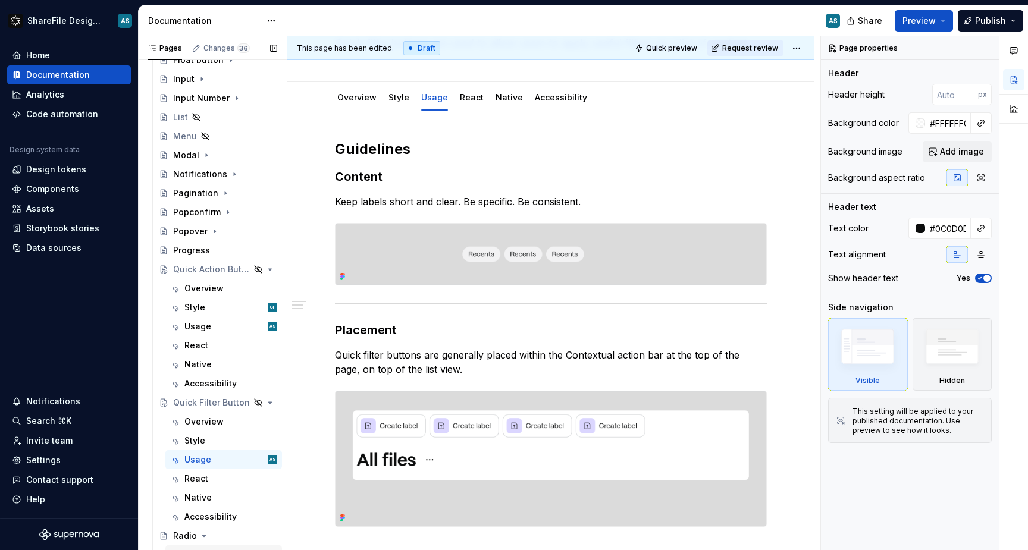
scroll to position [1266, 0]
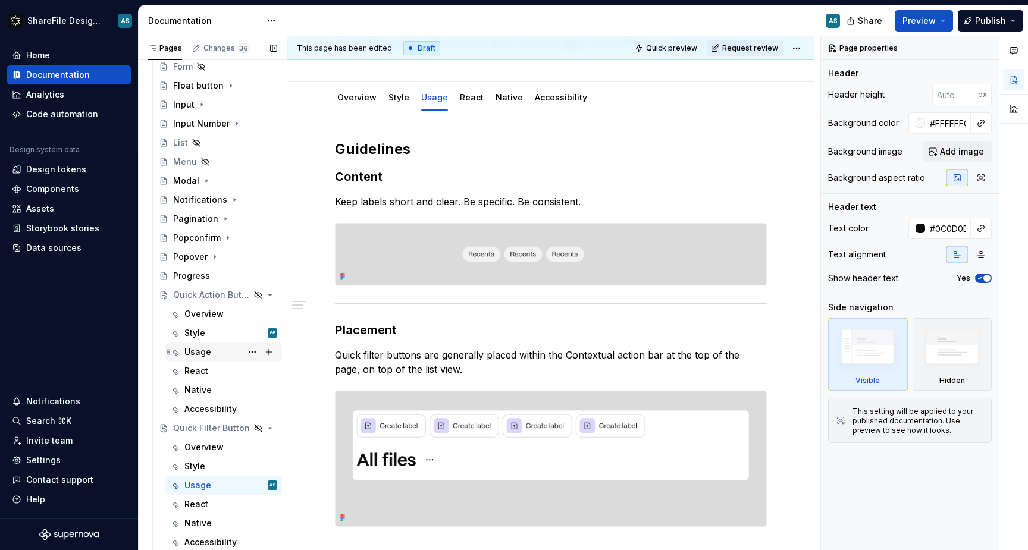
click at [216, 353] on div "Usage AS" at bounding box center [230, 352] width 93 height 17
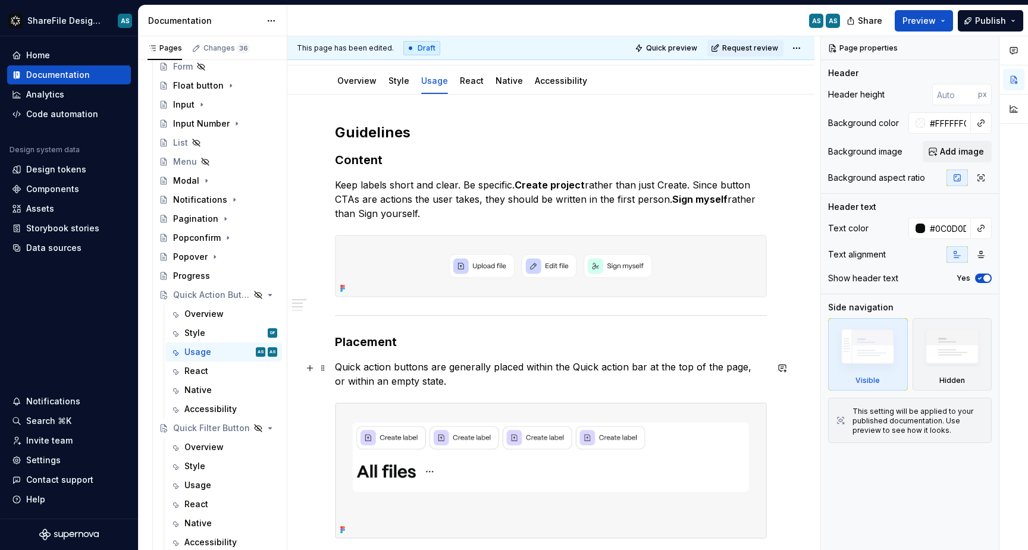
scroll to position [131, 0]
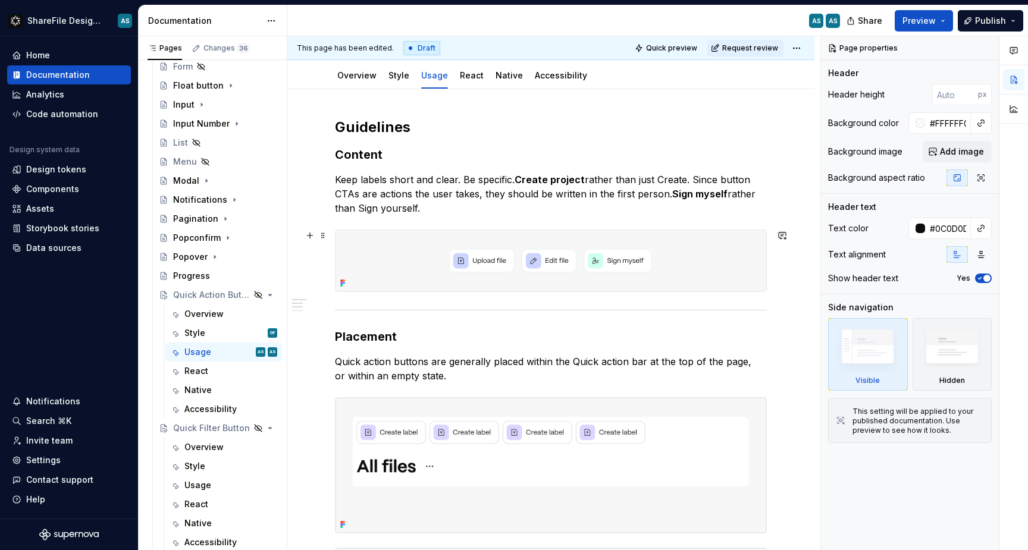
click at [388, 268] on img at bounding box center [551, 260] width 431 height 61
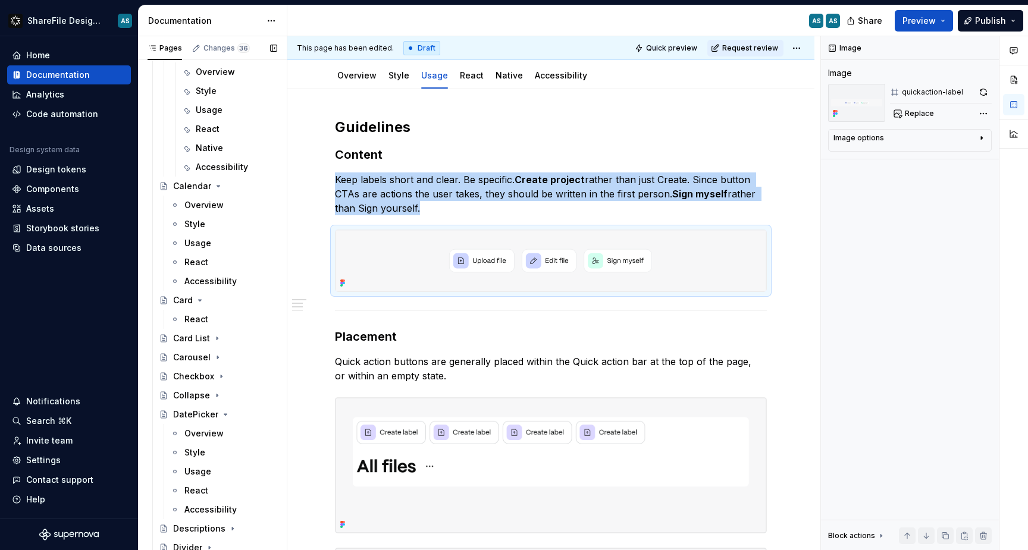
scroll to position [607, 0]
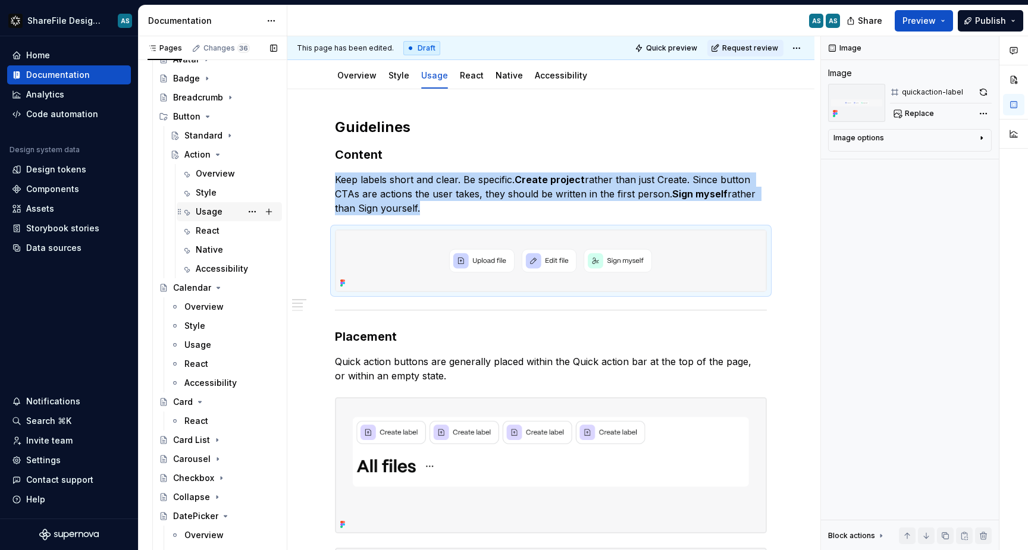
click at [220, 211] on div "Usage" at bounding box center [209, 212] width 27 height 12
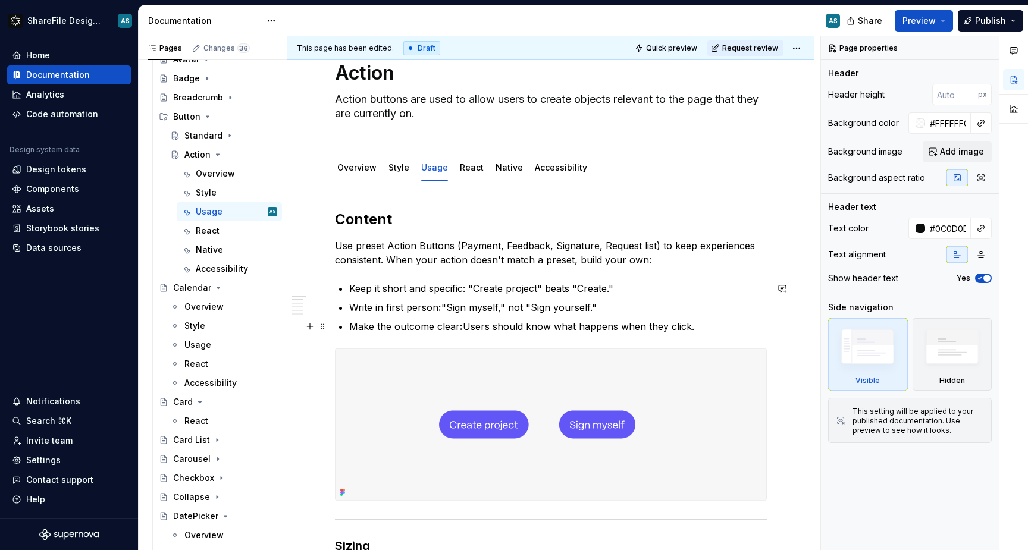
scroll to position [44, 0]
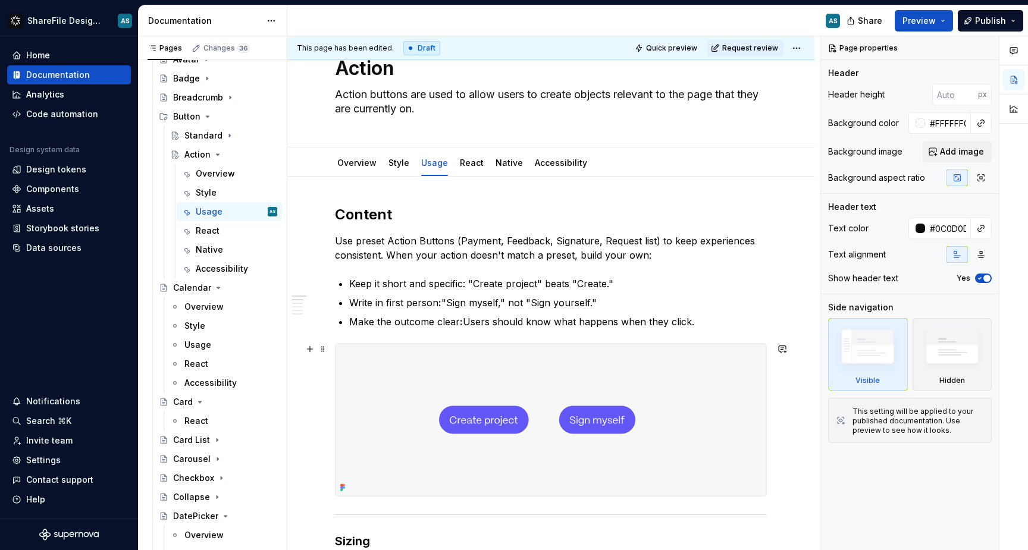
click at [374, 350] on img at bounding box center [551, 420] width 431 height 152
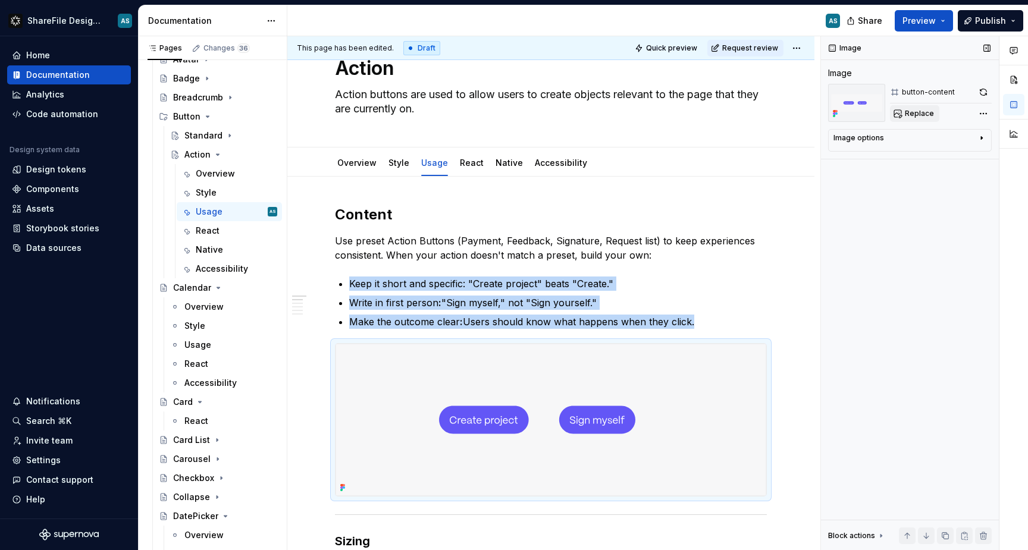
click at [915, 117] on span "Replace" at bounding box center [919, 114] width 29 height 10
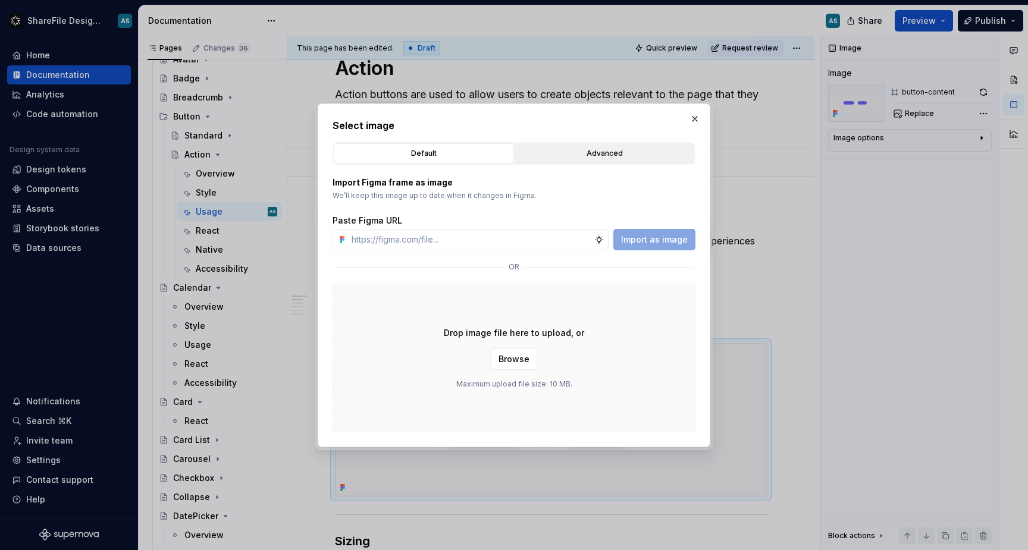
click at [613, 152] on div "Advanced" at bounding box center [604, 154] width 171 height 12
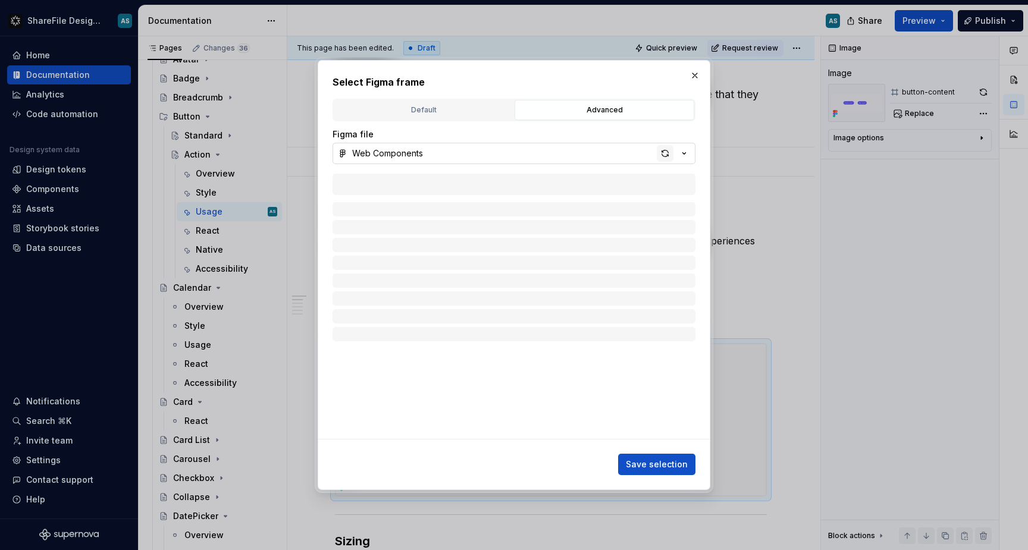
click at [663, 156] on div "button" at bounding box center [665, 153] width 17 height 17
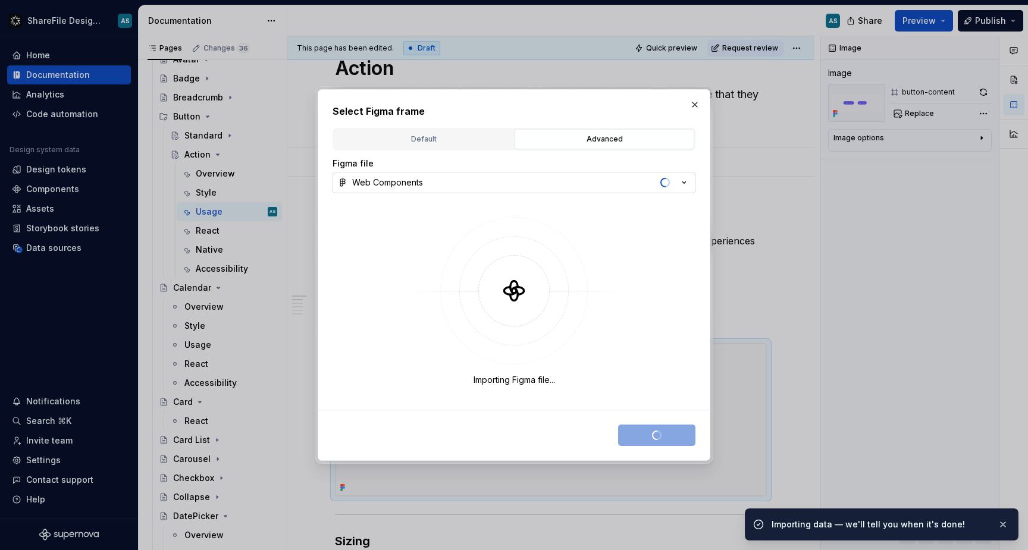
click at [684, 187] on icon "button" at bounding box center [684, 183] width 12 height 12
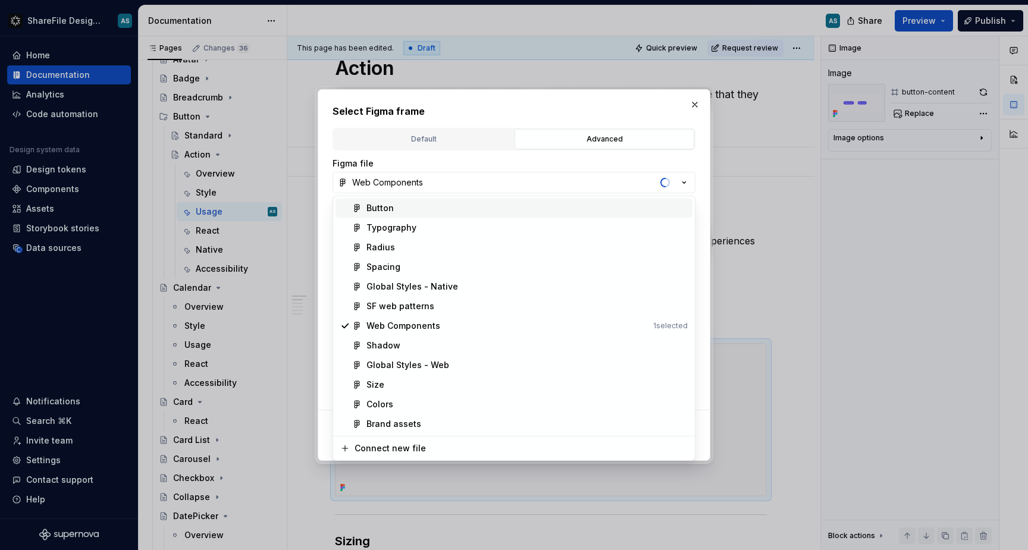
click at [485, 211] on div "Button" at bounding box center [526, 208] width 321 height 12
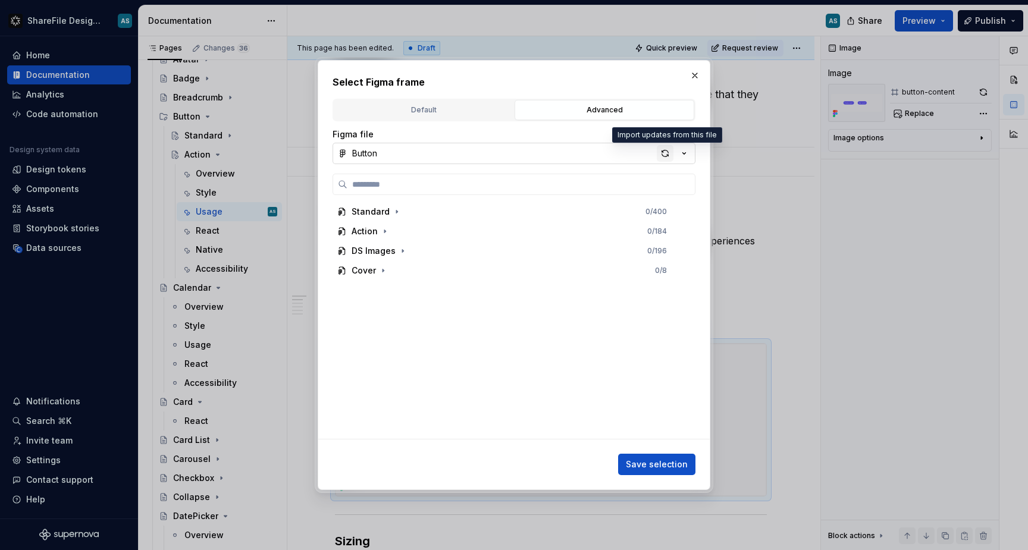
click at [665, 152] on div "button" at bounding box center [665, 153] width 17 height 17
type textarea "*"
click at [405, 249] on icon "button" at bounding box center [403, 251] width 10 height 10
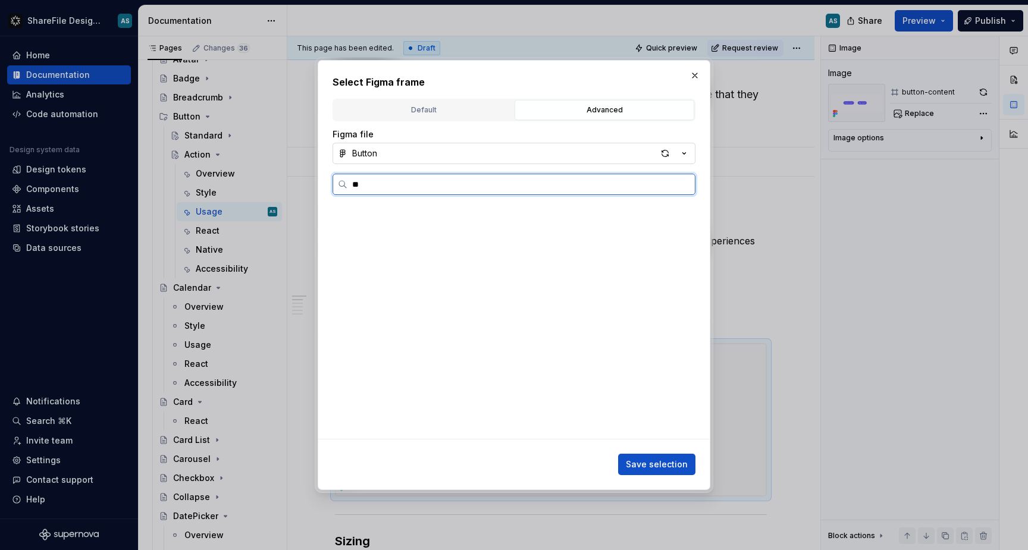
scroll to position [0, 2]
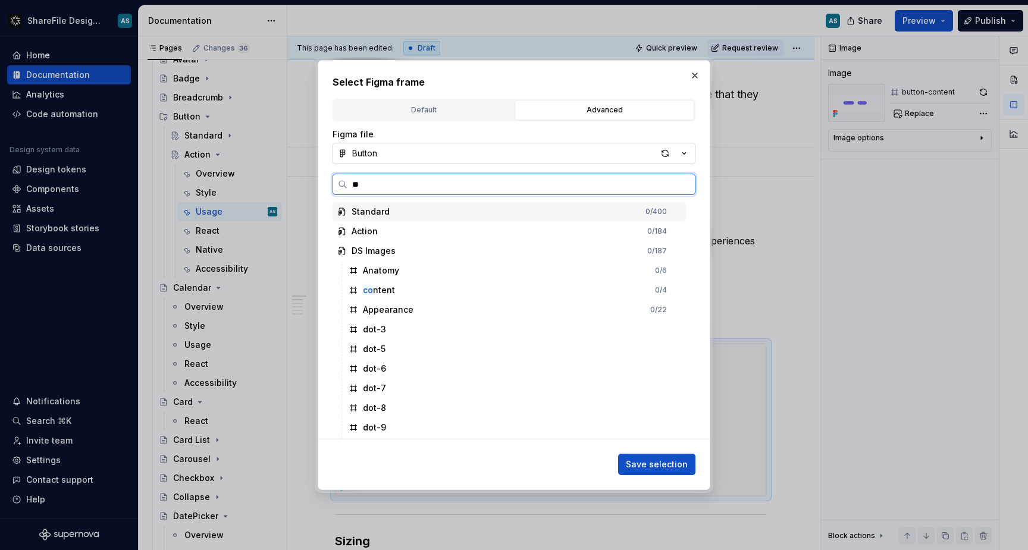
type input "***"
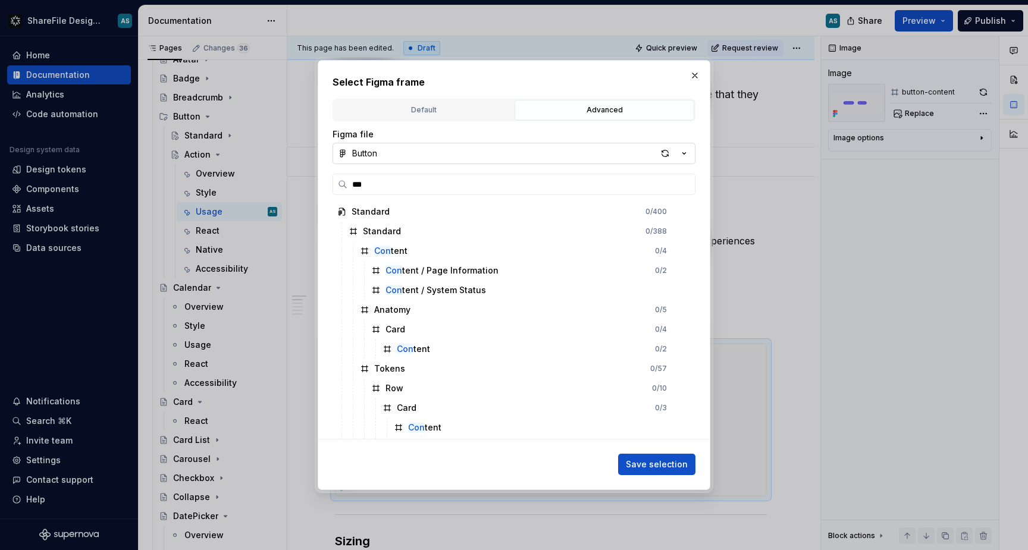
type textarea "*"
click at [394, 186] on input "***" at bounding box center [520, 184] width 347 height 12
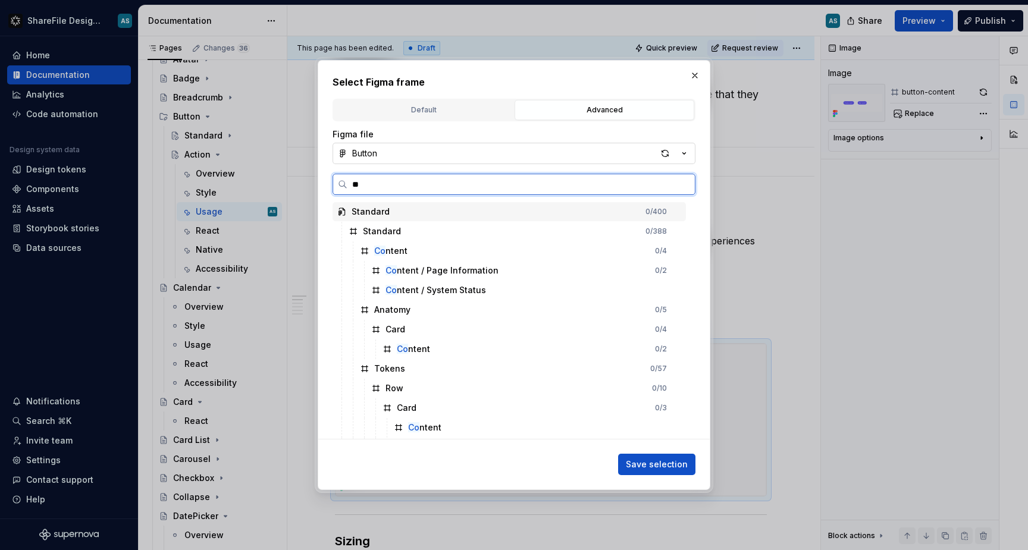
type input "*"
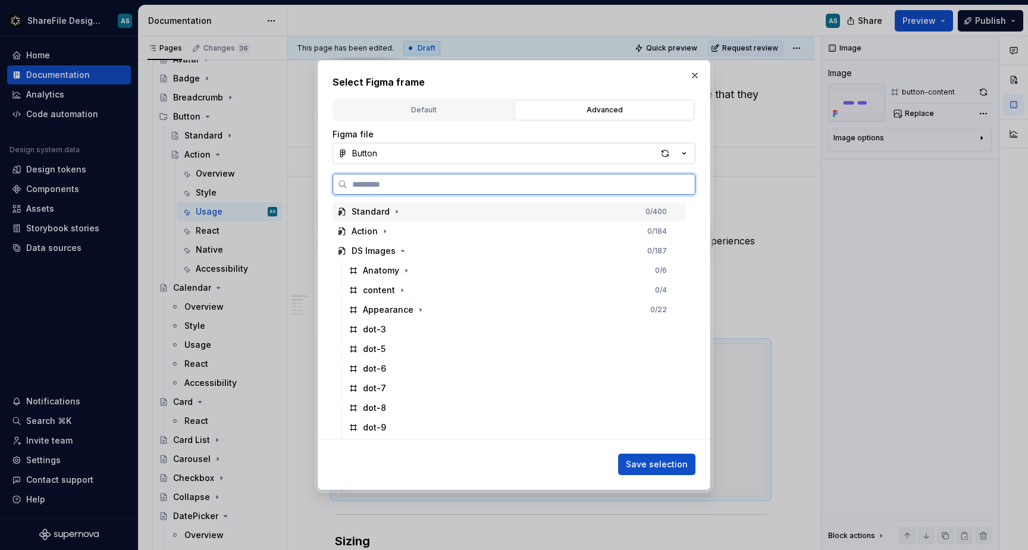
paste input "*******"
type input "*******"
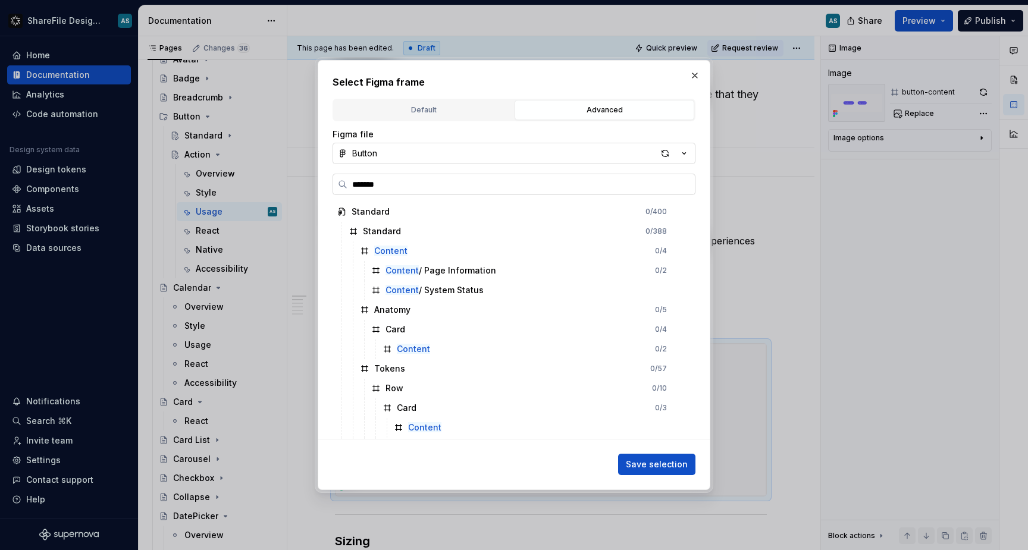
click at [687, 185] on input "*******" at bounding box center [520, 184] width 347 height 12
click at [685, 186] on input "*******" at bounding box center [520, 184] width 347 height 12
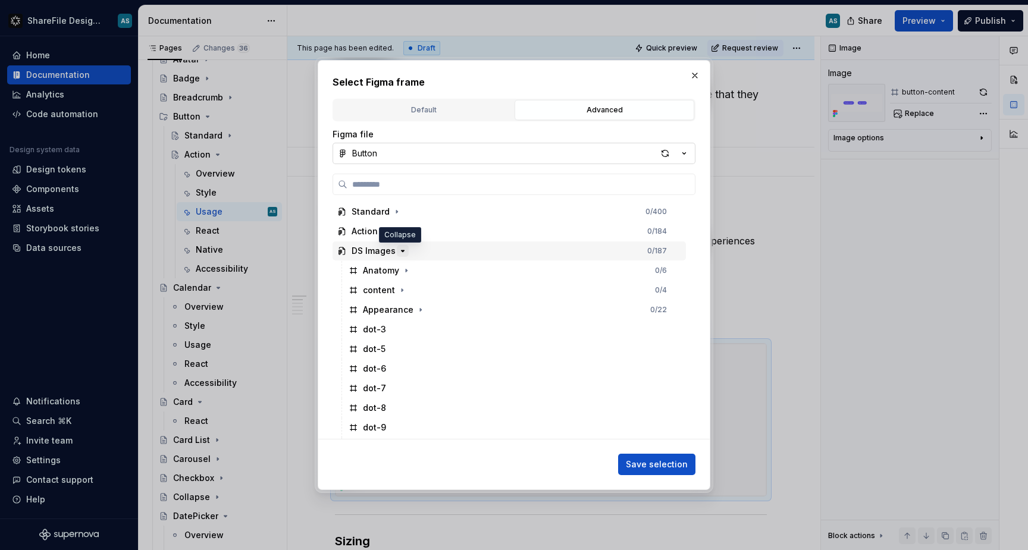
click at [400, 252] on icon "button" at bounding box center [403, 251] width 10 height 10
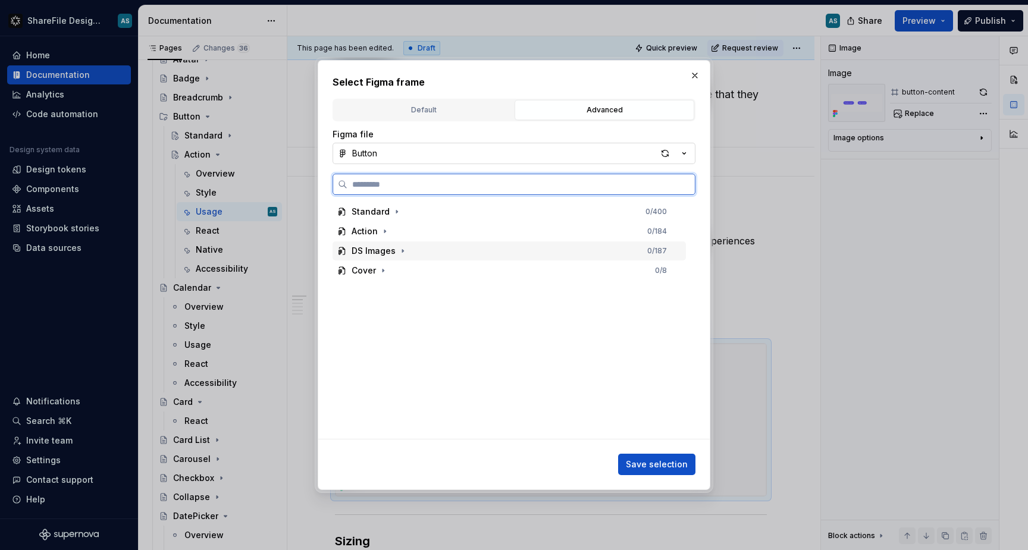
click at [427, 247] on div "DS Images 0 / 187" at bounding box center [509, 251] width 353 height 19
click at [378, 294] on div "content" at bounding box center [379, 290] width 32 height 12
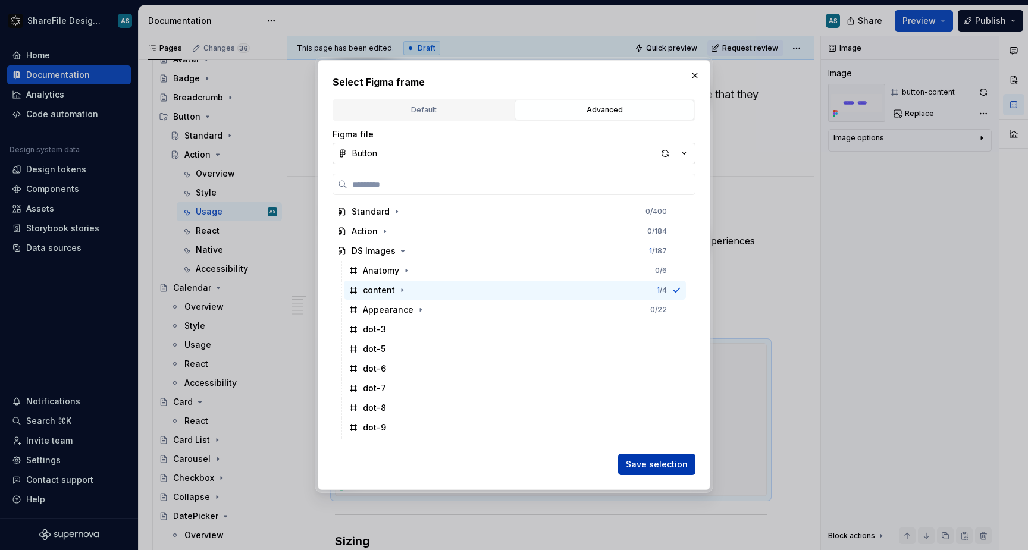
click at [669, 463] on span "Save selection" at bounding box center [657, 465] width 62 height 12
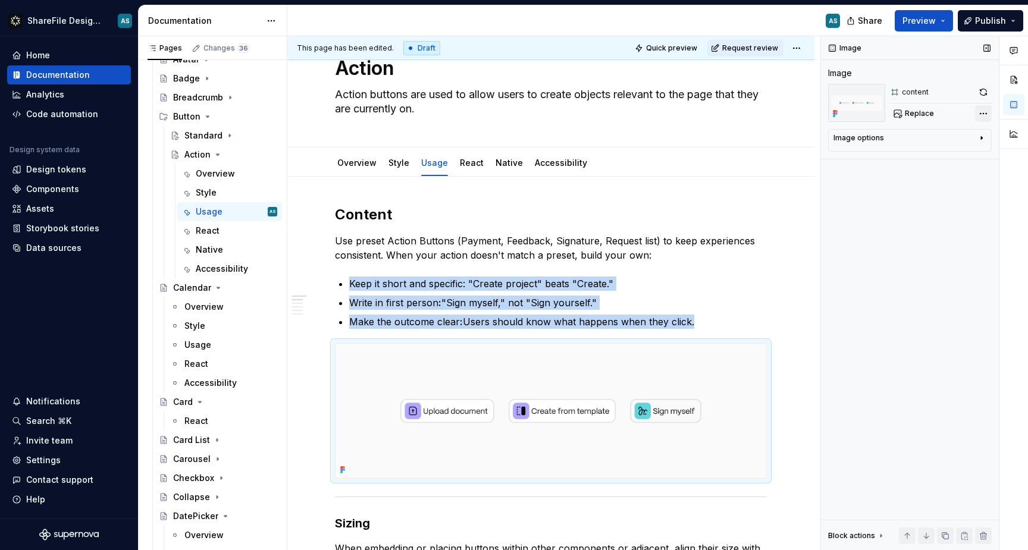
click at [983, 115] on div "Comments Open comments No comments yet Select ‘Comment’ from the block context …" at bounding box center [924, 293] width 207 height 515
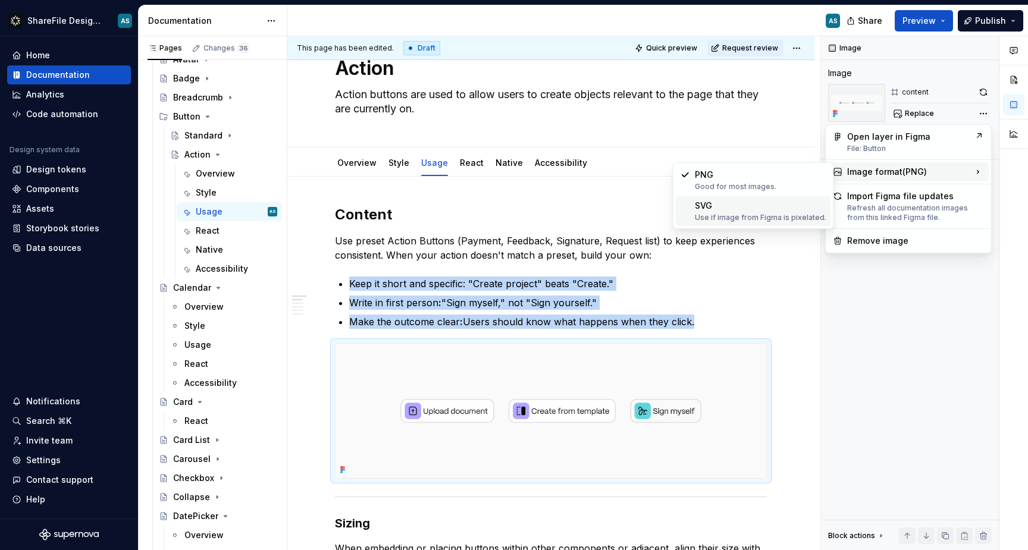
click at [772, 209] on div "SVG Use if image from Figma is pixelated." at bounding box center [760, 211] width 131 height 23
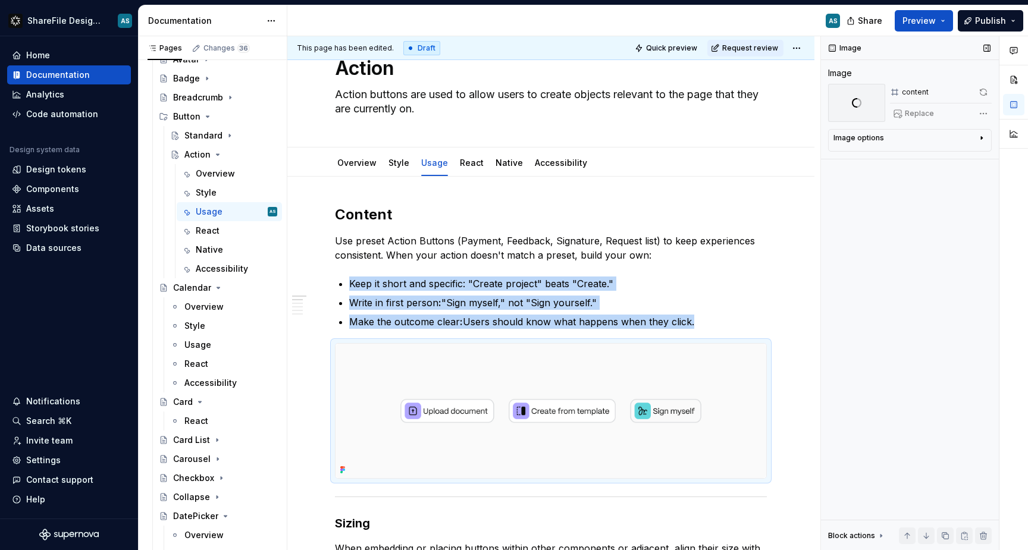
click at [982, 137] on icon "button" at bounding box center [981, 138] width 1 height 3
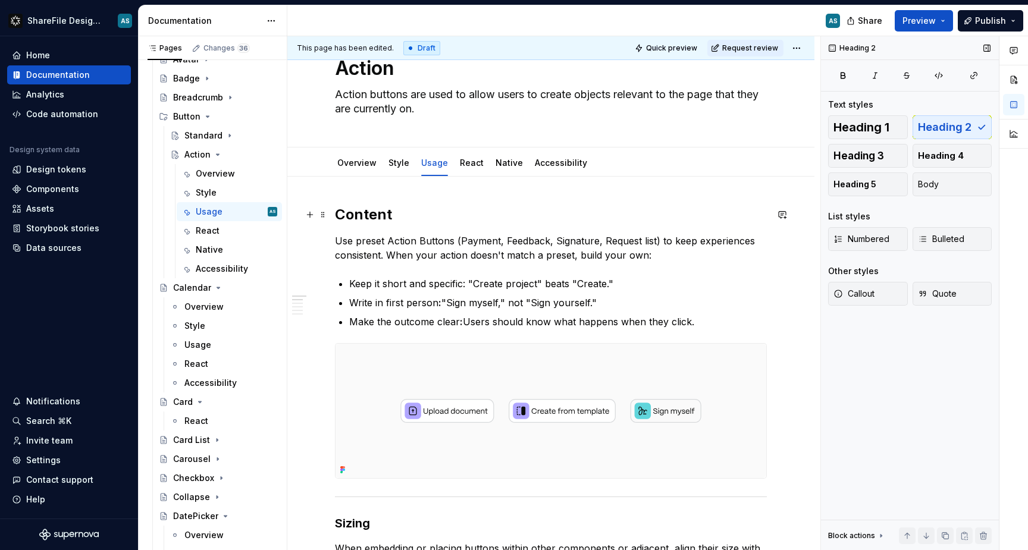
click at [440, 211] on h2 "Content" at bounding box center [551, 214] width 432 height 19
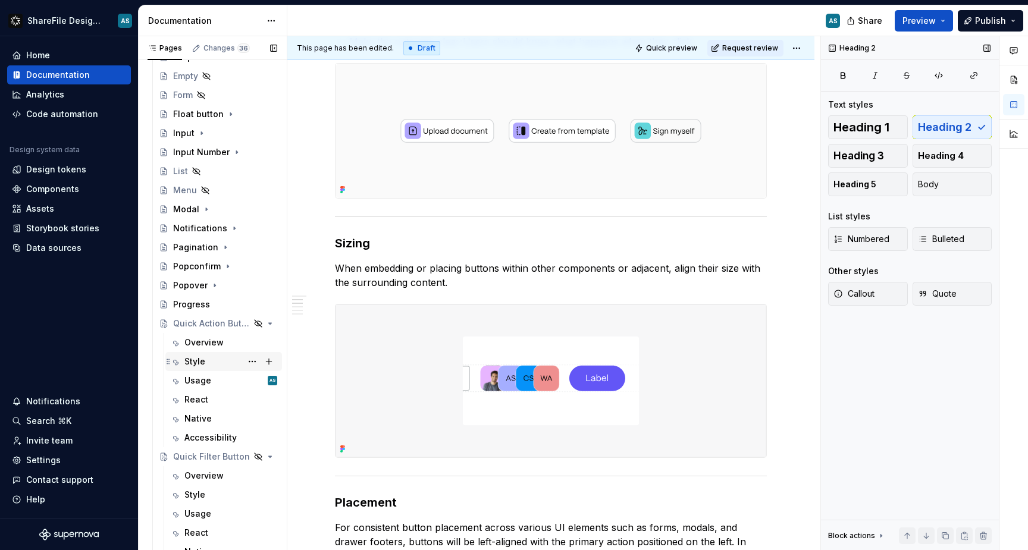
scroll to position [1286, 0]
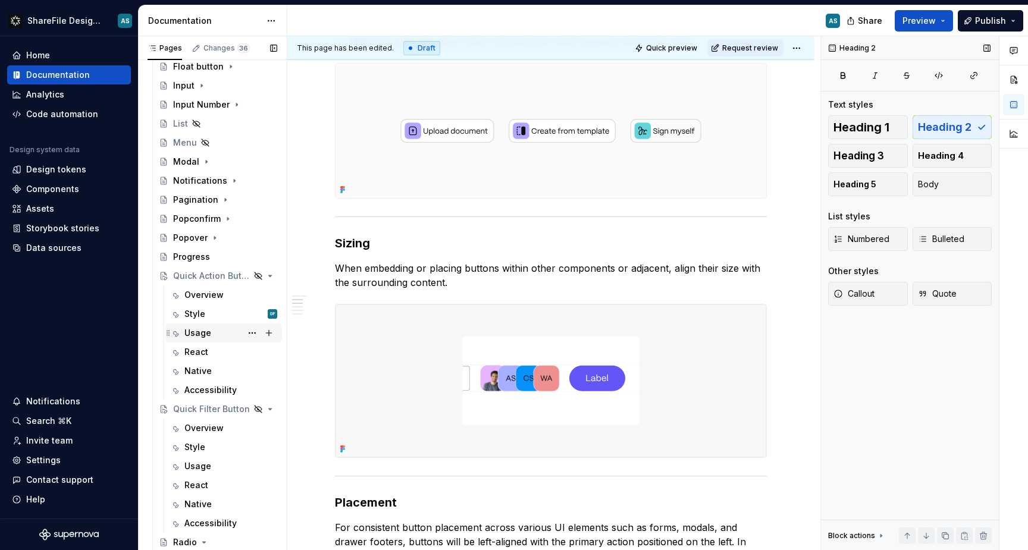
click at [203, 334] on div "Usage" at bounding box center [197, 333] width 27 height 12
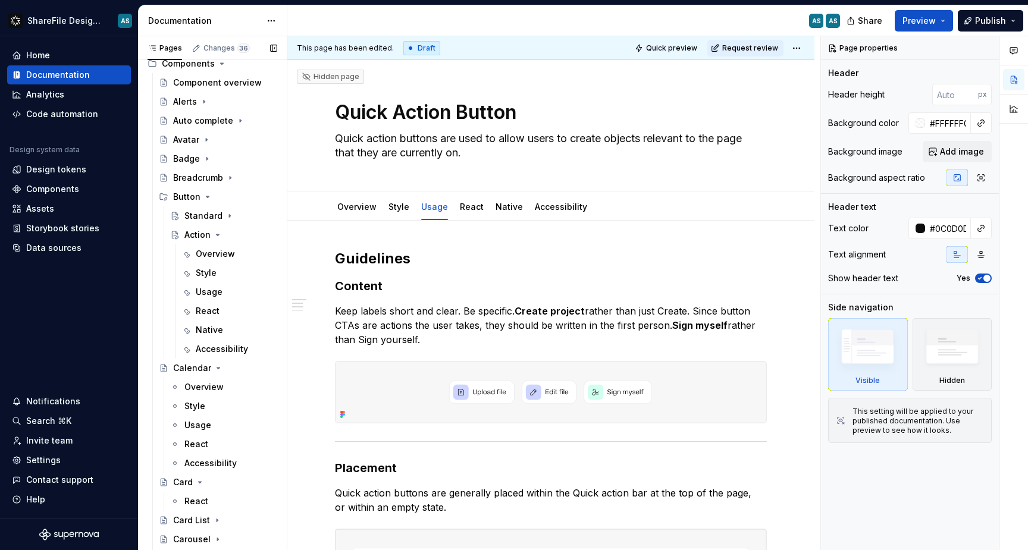
scroll to position [516, 0]
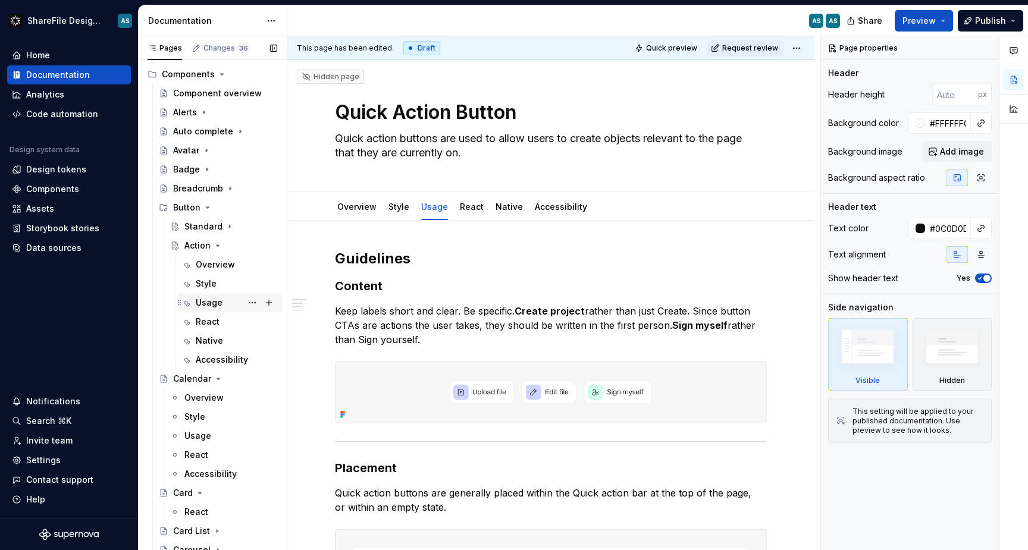
click at [216, 301] on div "Usage" at bounding box center [209, 303] width 27 height 12
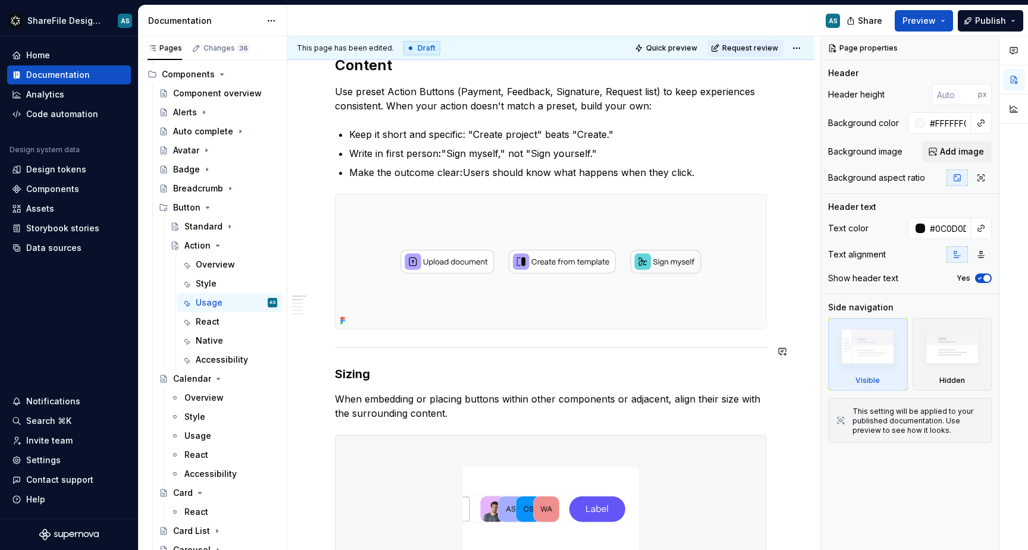
scroll to position [215, 0]
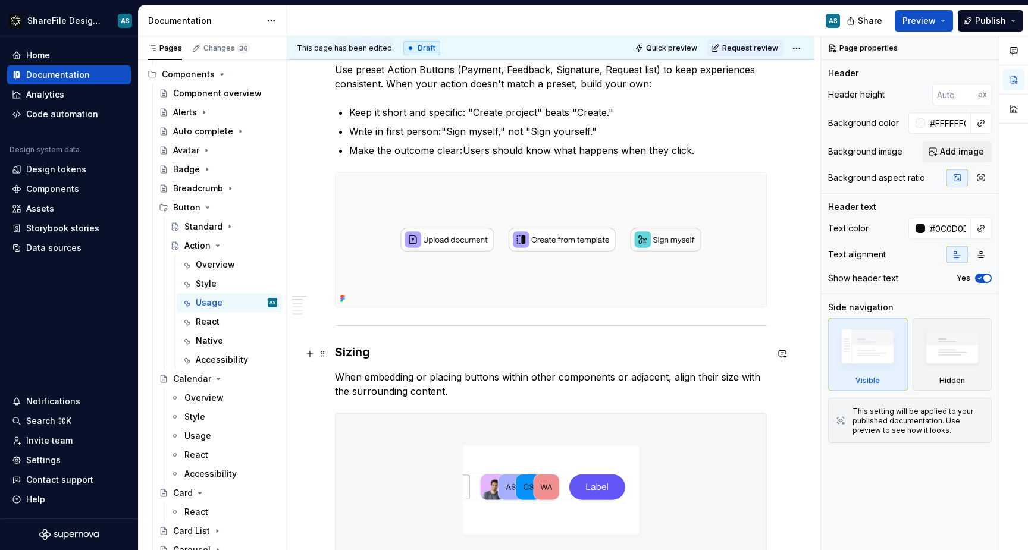
type textarea "*"
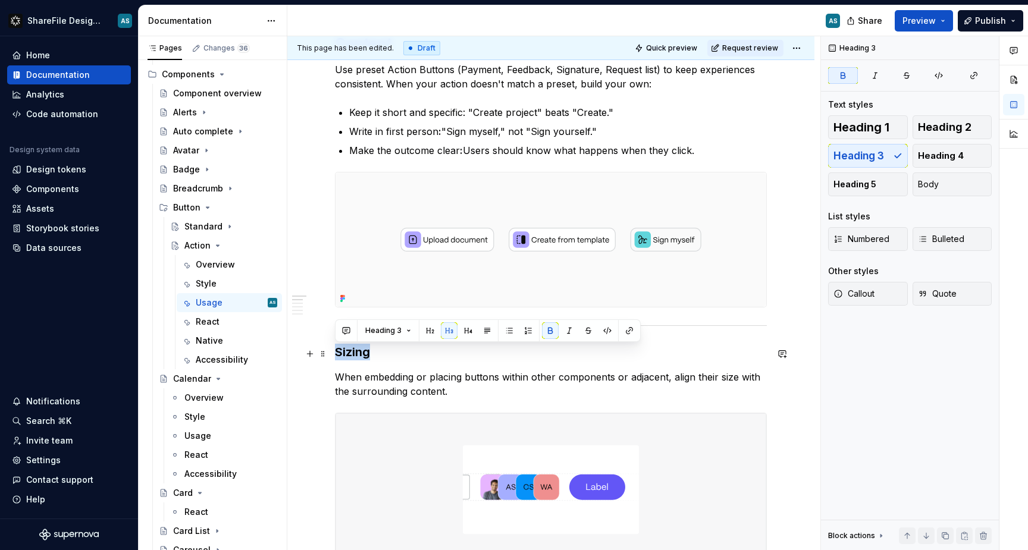
drag, startPoint x: 373, startPoint y: 353, endPoint x: 335, endPoint y: 352, distance: 38.1
click at [335, 352] on h3 "Sizing" at bounding box center [551, 352] width 432 height 17
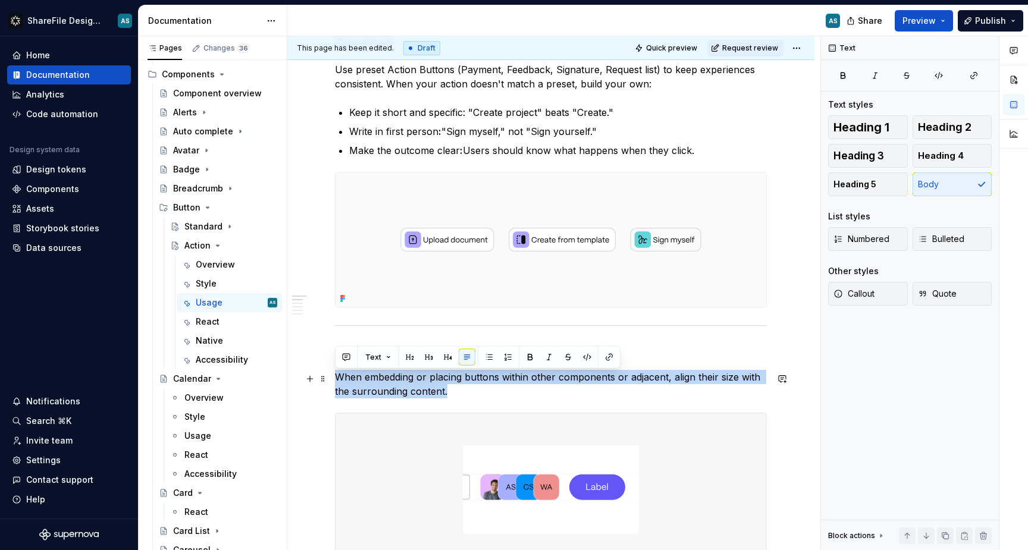
drag, startPoint x: 453, startPoint y: 394, endPoint x: 335, endPoint y: 382, distance: 119.0
click at [335, 382] on p "When embedding or placing buttons within other components or adjacent, align th…" at bounding box center [551, 384] width 432 height 29
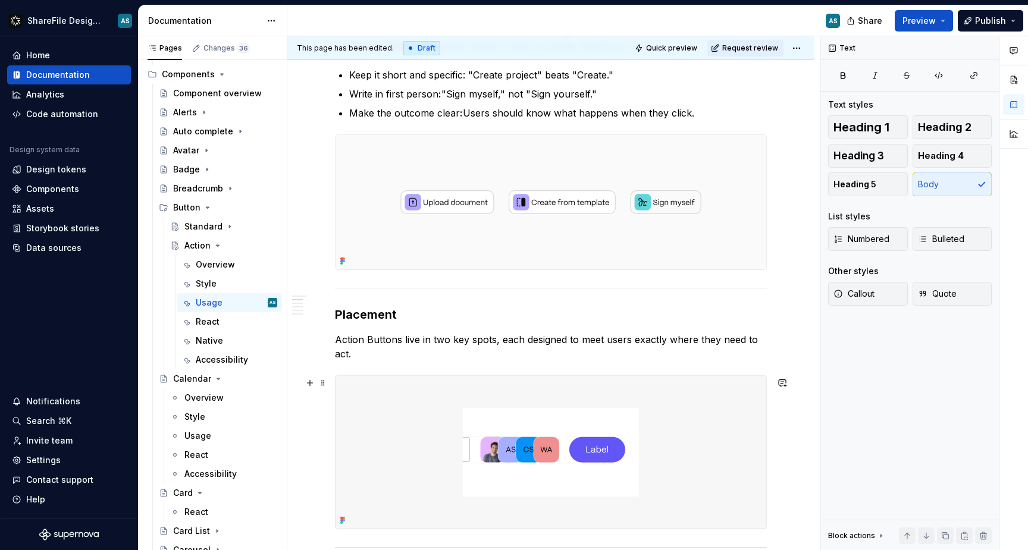
scroll to position [273, 0]
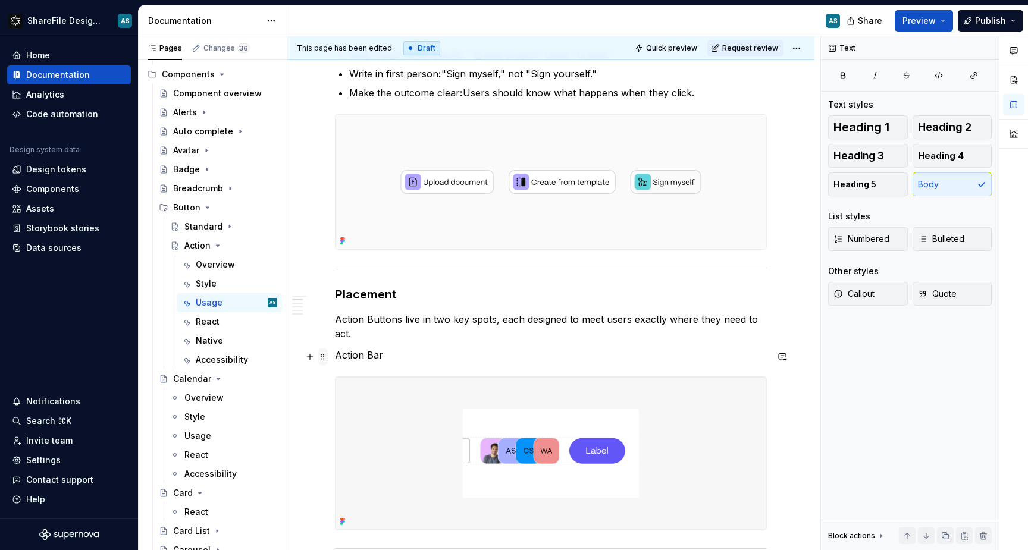
click at [321, 359] on span at bounding box center [323, 357] width 10 height 17
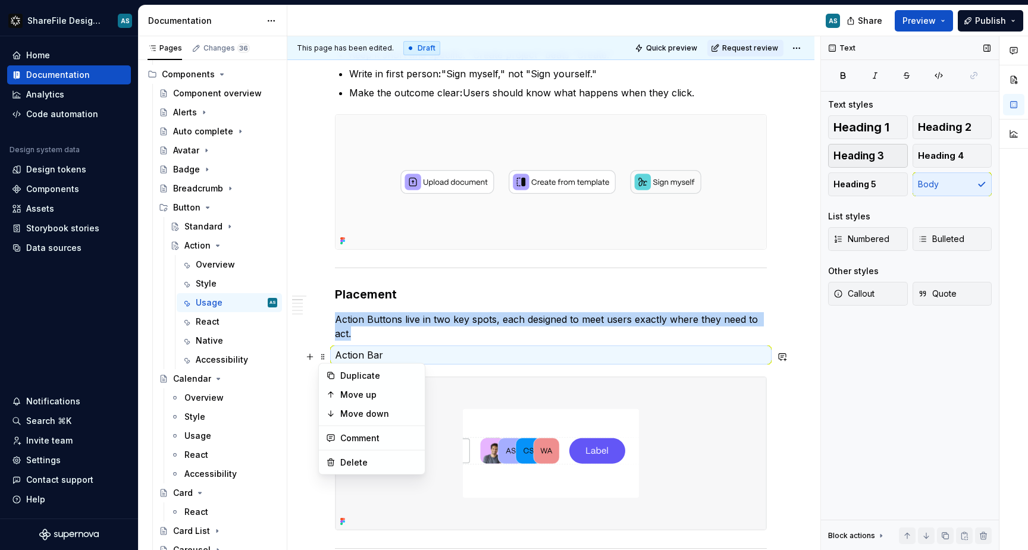
click at [878, 155] on span "Heading 3" at bounding box center [858, 156] width 51 height 12
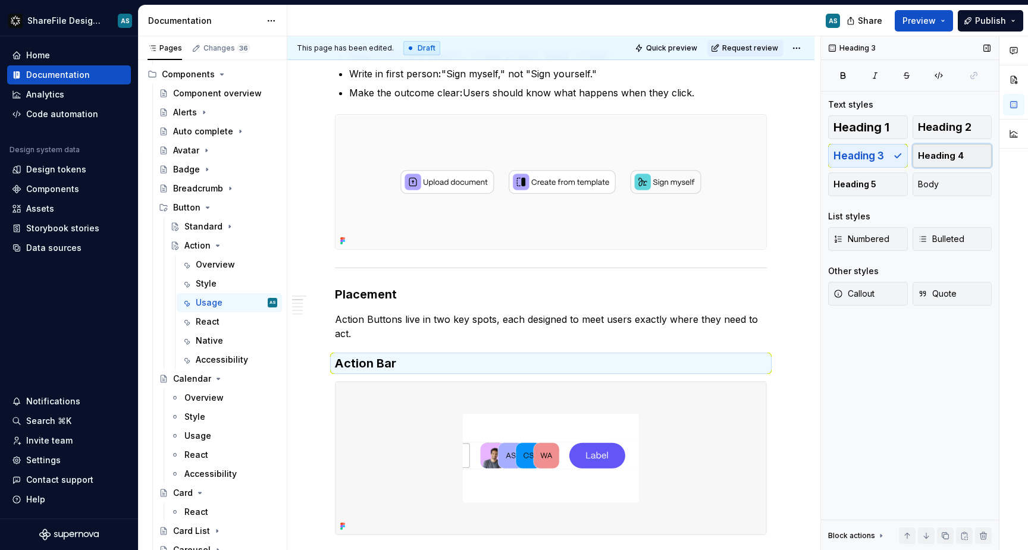
click at [945, 155] on span "Heading 4" at bounding box center [941, 156] width 46 height 12
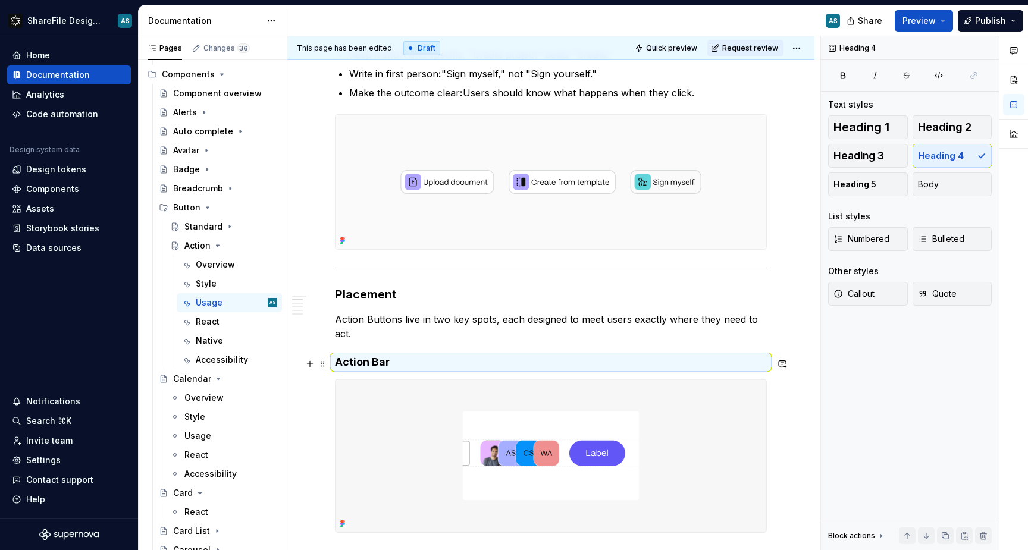
click at [416, 363] on h4 "Action Bar" at bounding box center [551, 362] width 432 height 14
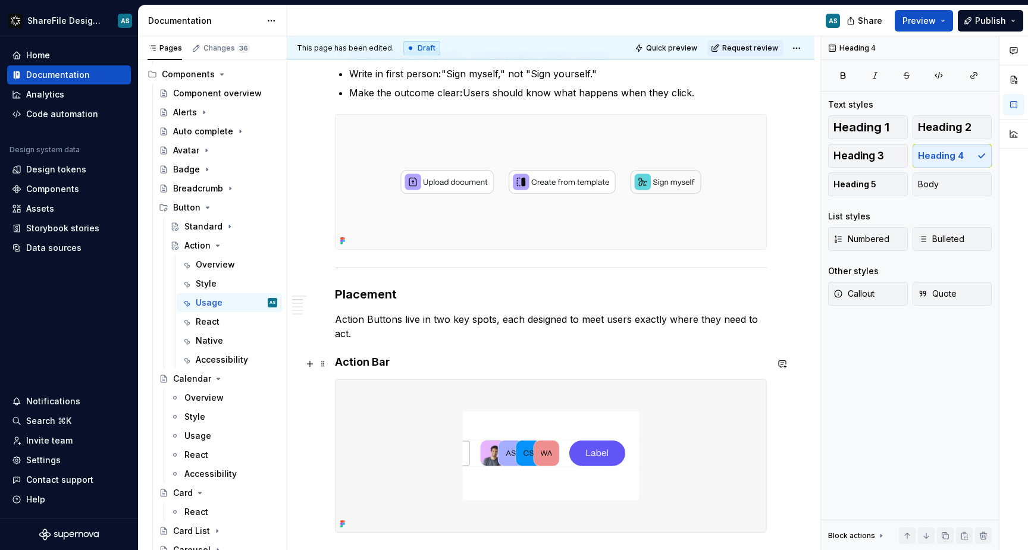
click at [416, 363] on h4 "Action Bar" at bounding box center [551, 362] width 432 height 14
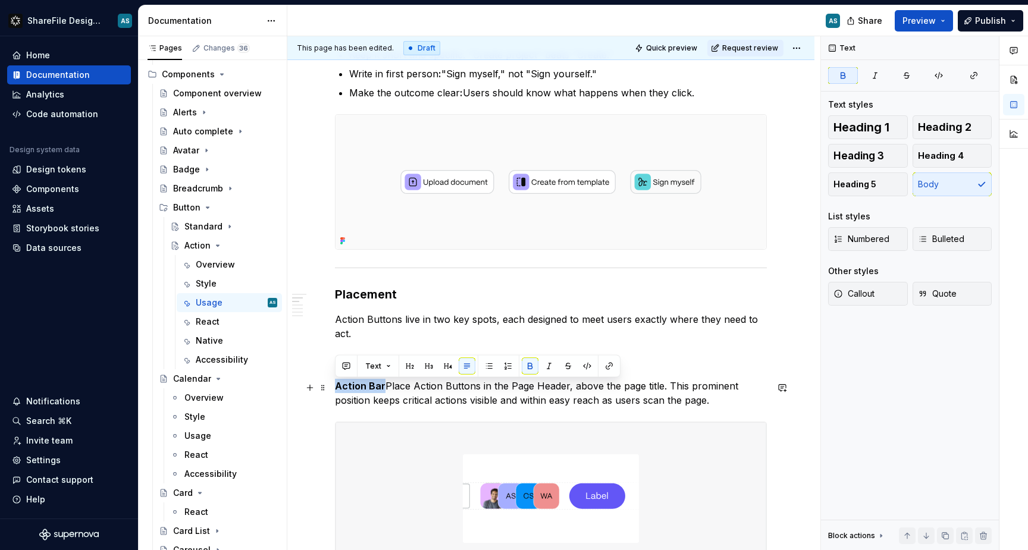
drag, startPoint x: 383, startPoint y: 388, endPoint x: 338, endPoint y: 387, distance: 45.2
click at [338, 387] on p "Action Bar Place Action Buttons in the Page Header, above the page title. This …" at bounding box center [551, 393] width 432 height 29
click at [523, 363] on button "button" at bounding box center [530, 366] width 17 height 17
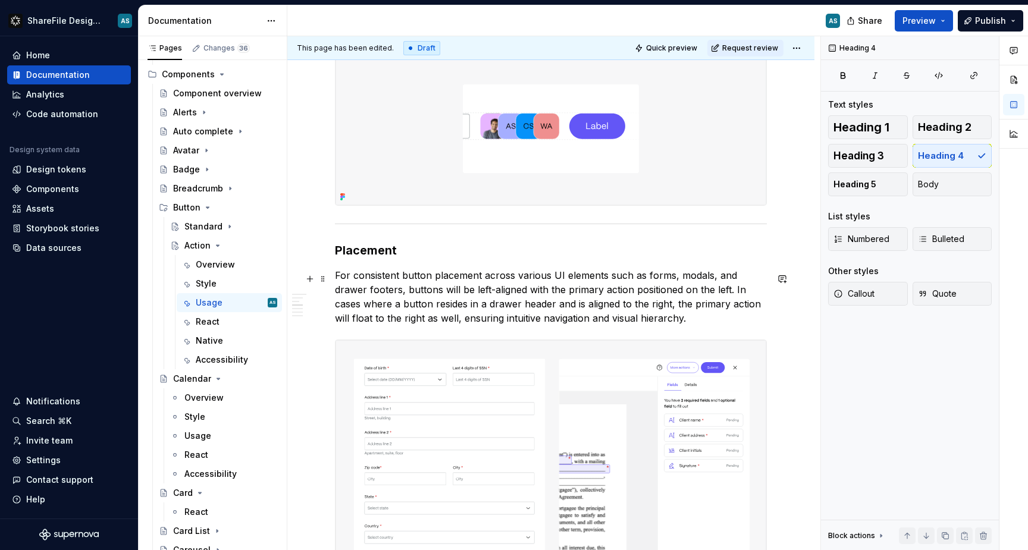
scroll to position [678, 0]
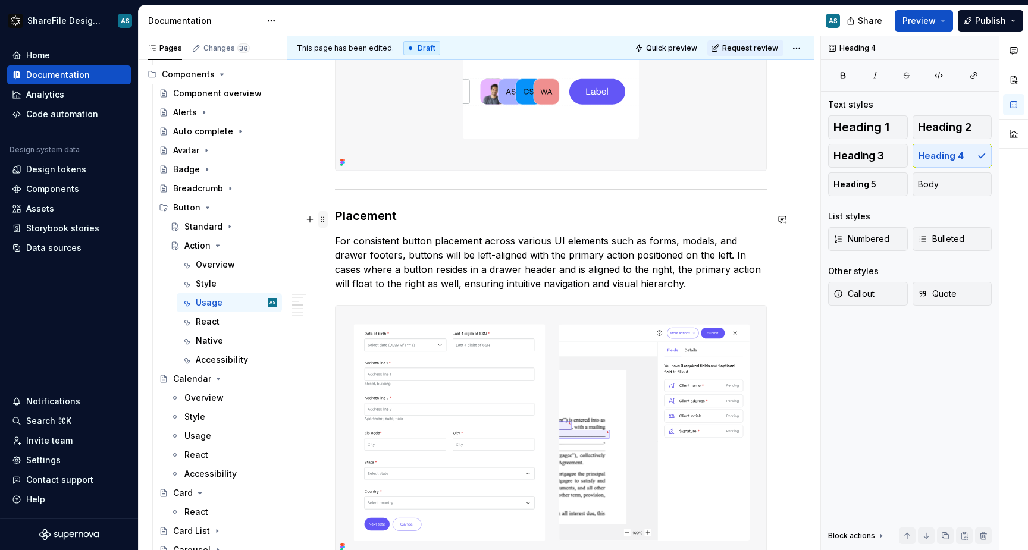
click at [324, 221] on span at bounding box center [323, 219] width 10 height 17
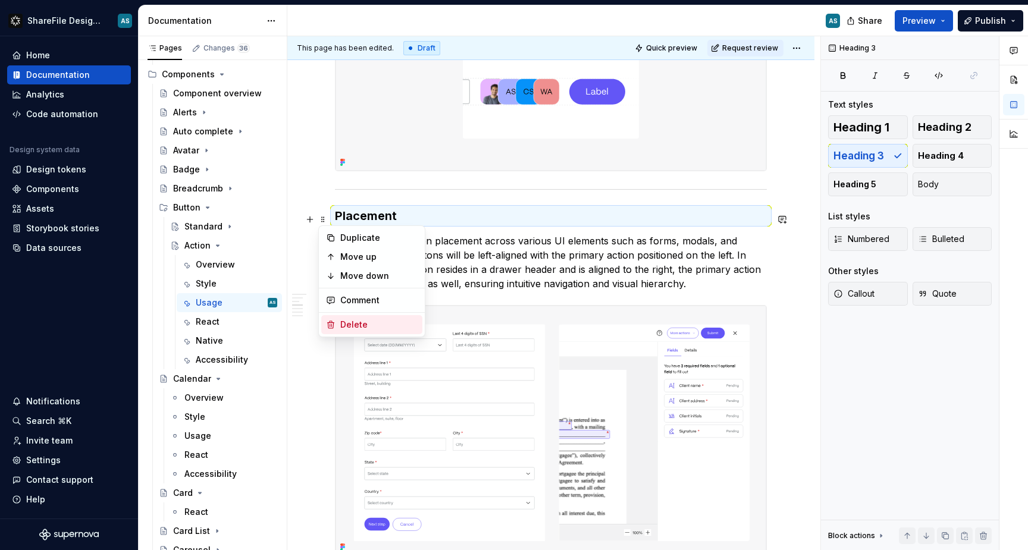
click at [368, 324] on div "Delete" at bounding box center [378, 325] width 77 height 12
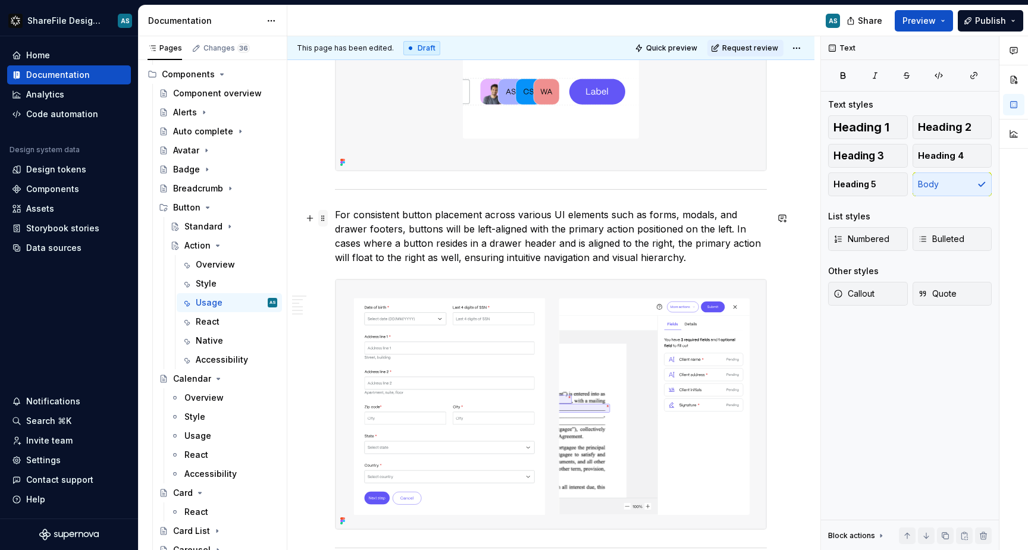
click at [324, 221] on span at bounding box center [323, 218] width 10 height 17
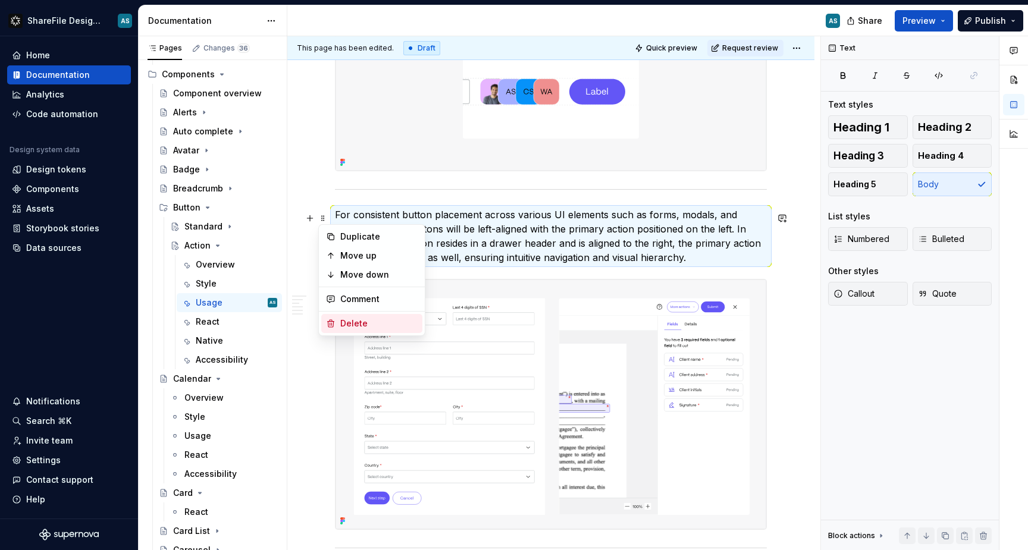
click at [360, 327] on div "Delete" at bounding box center [378, 324] width 77 height 12
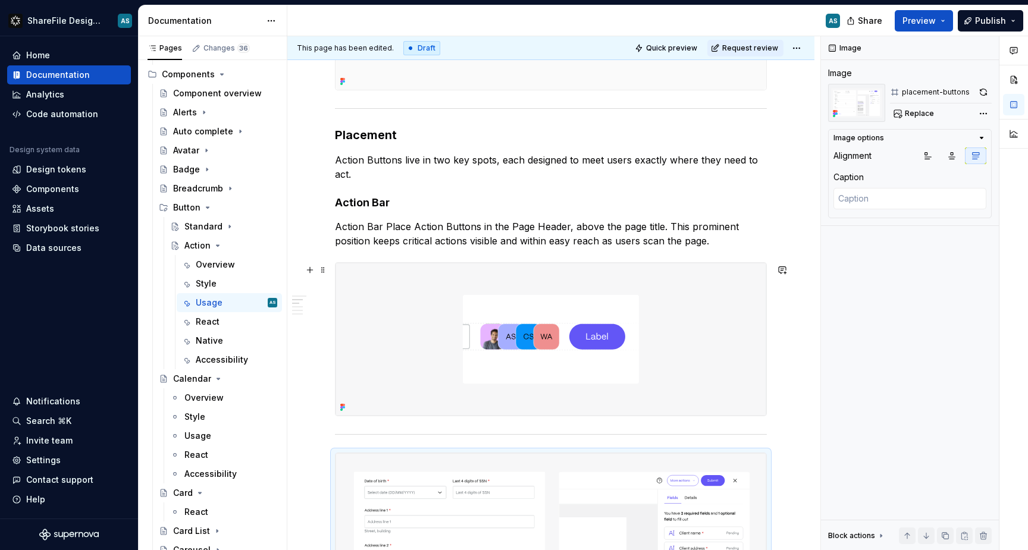
scroll to position [432, 0]
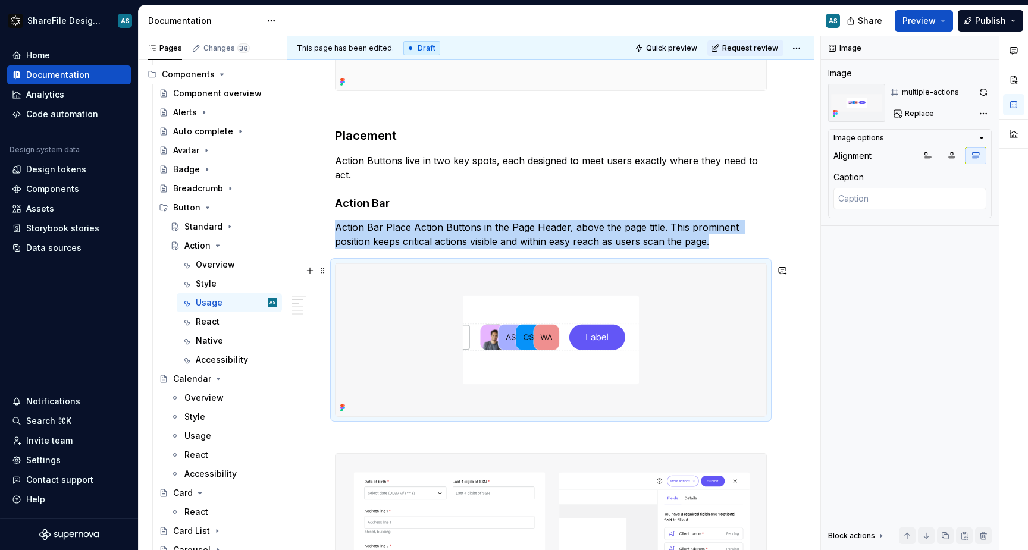
click at [439, 322] on img at bounding box center [551, 340] width 431 height 152
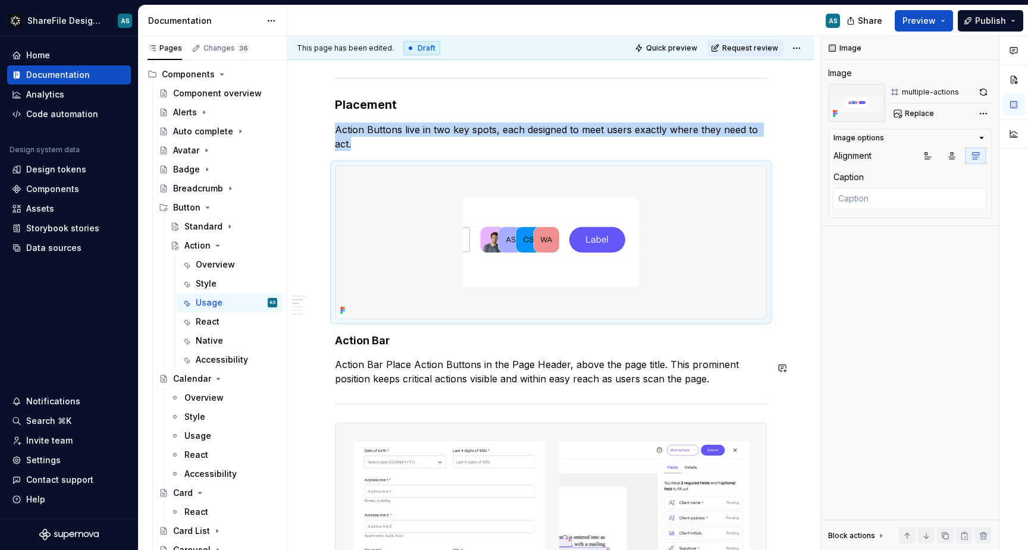
scroll to position [471, 0]
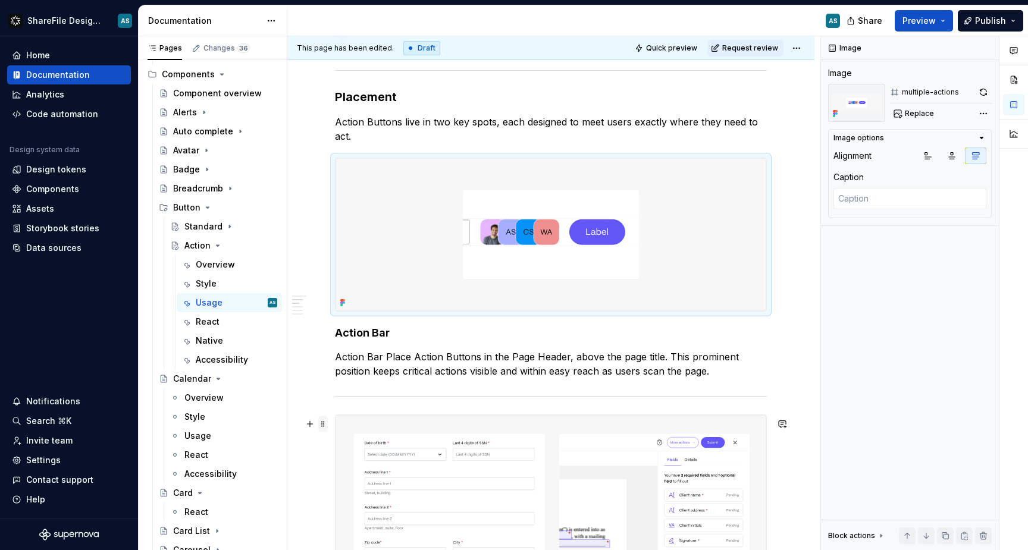
type textarea "*"
